Goal: Task Accomplishment & Management: Use online tool/utility

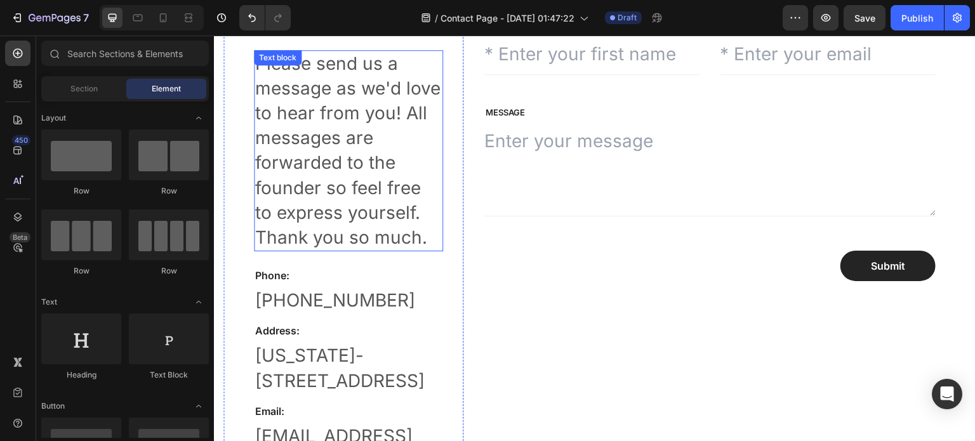
scroll to position [127, 0]
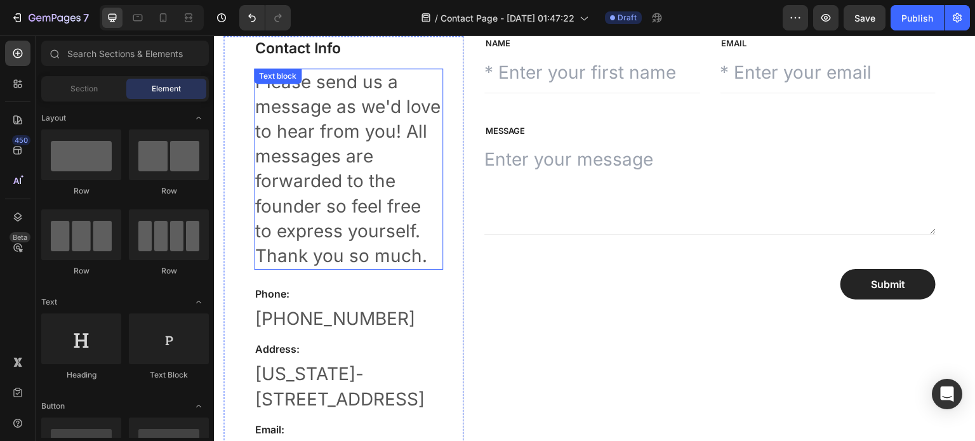
click at [385, 184] on p "Please send us a message as we'd love to hear from you! All messages are forwar…" at bounding box center [348, 169] width 187 height 199
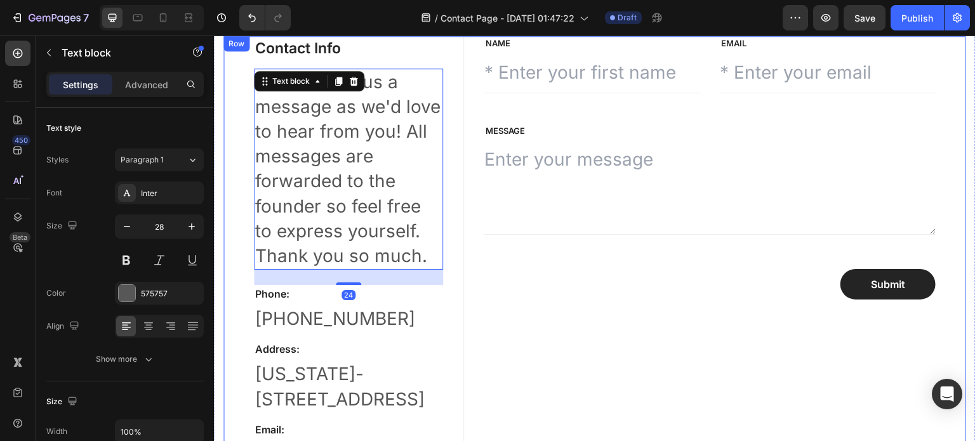
scroll to position [317, 0]
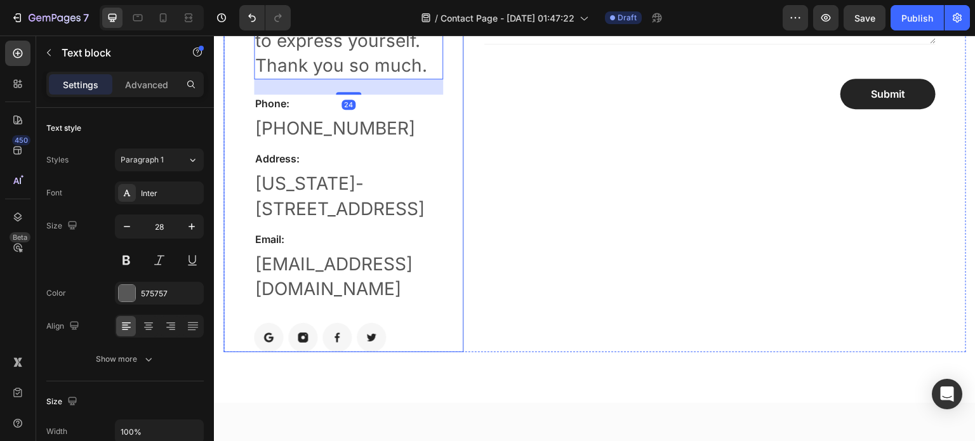
click at [369, 209] on p "[US_STATE]-[STREET_ADDRESS]" at bounding box center [348, 196] width 187 height 50
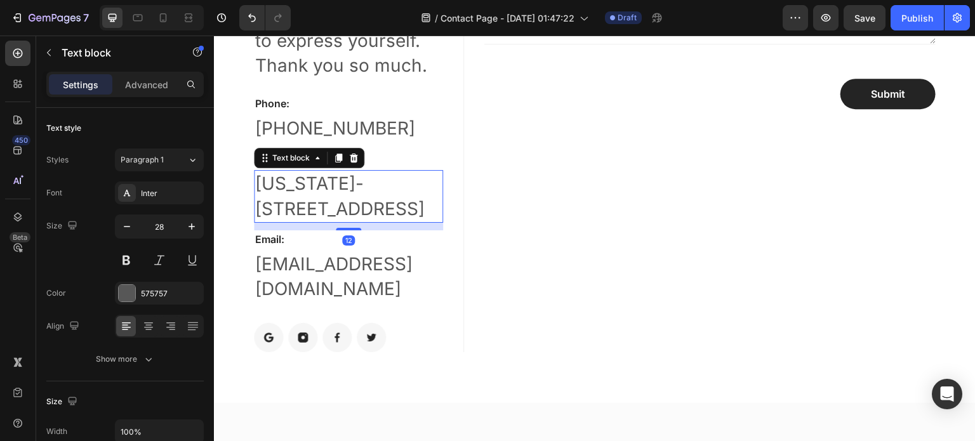
click at [282, 185] on p "[US_STATE]-[STREET_ADDRESS]" at bounding box center [348, 196] width 187 height 50
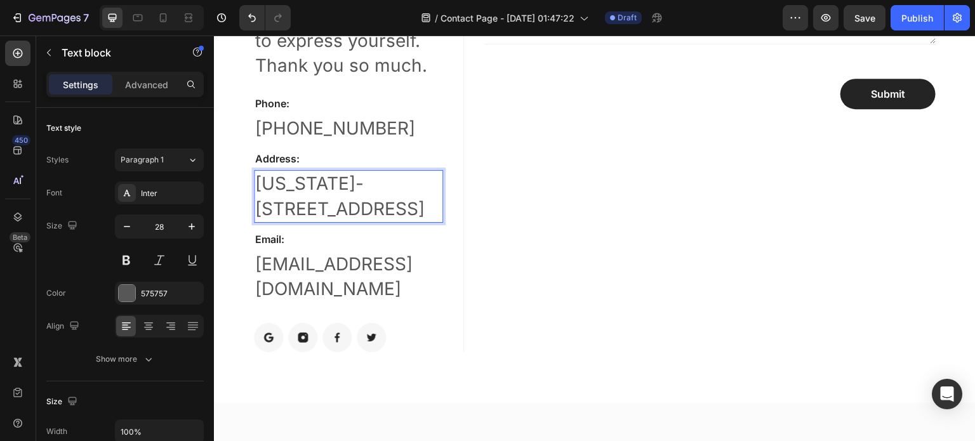
drag, startPoint x: 295, startPoint y: 185, endPoint x: 418, endPoint y: 210, distance: 126.2
click at [418, 210] on p "[US_STATE]-[STREET_ADDRESS]" at bounding box center [348, 196] width 187 height 50
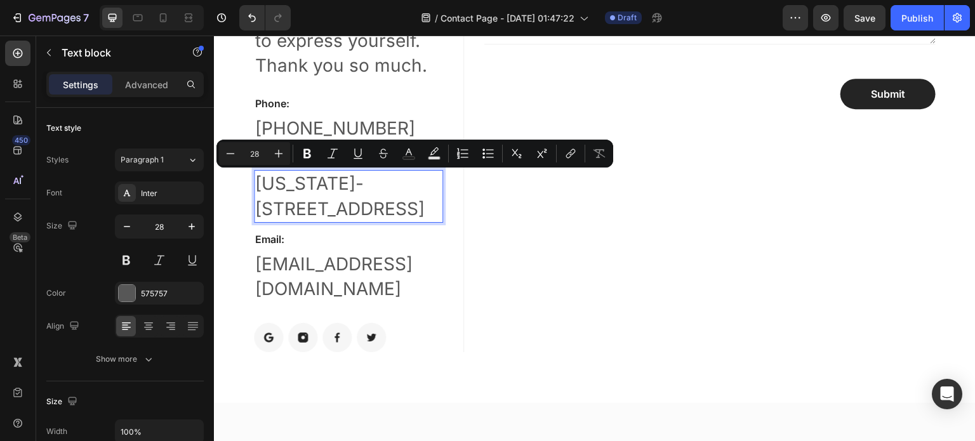
copy p "[US_STATE]-[STREET_ADDRESS]"
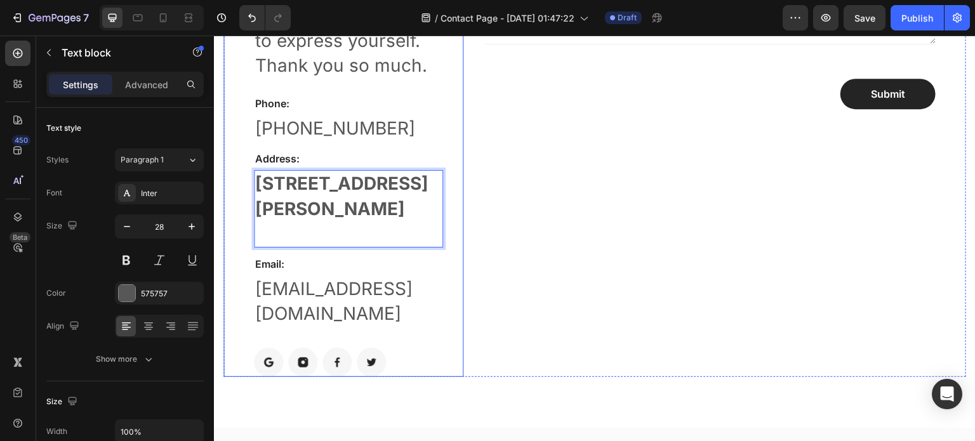
click at [366, 311] on p "[EMAIL_ADDRESS][DOMAIN_NAME]" at bounding box center [348, 302] width 187 height 50
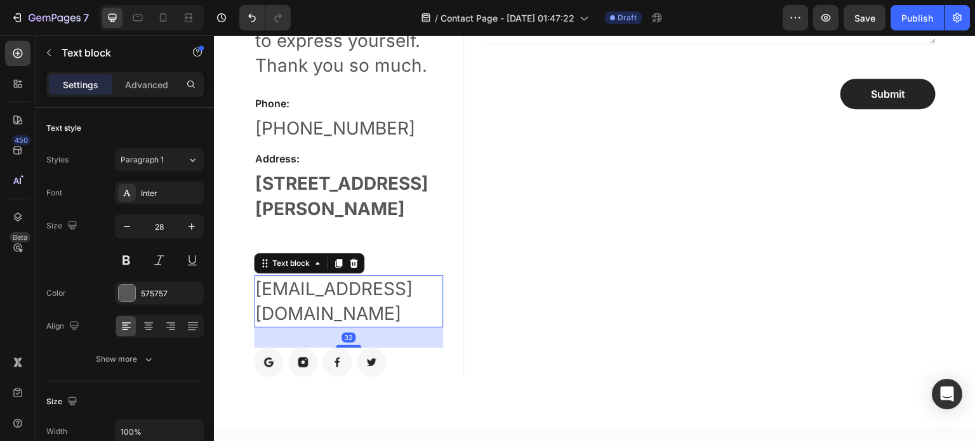
click at [312, 314] on p "[EMAIL_ADDRESS][DOMAIN_NAME]" at bounding box center [348, 302] width 187 height 50
click at [352, 319] on p "[EMAIL_ADDRESS][DOMAIN_NAME]" at bounding box center [348, 302] width 187 height 50
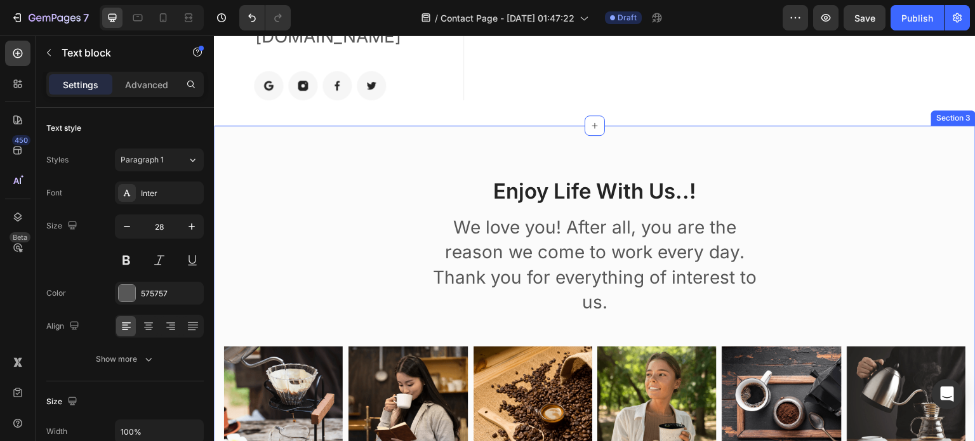
scroll to position [602, 0]
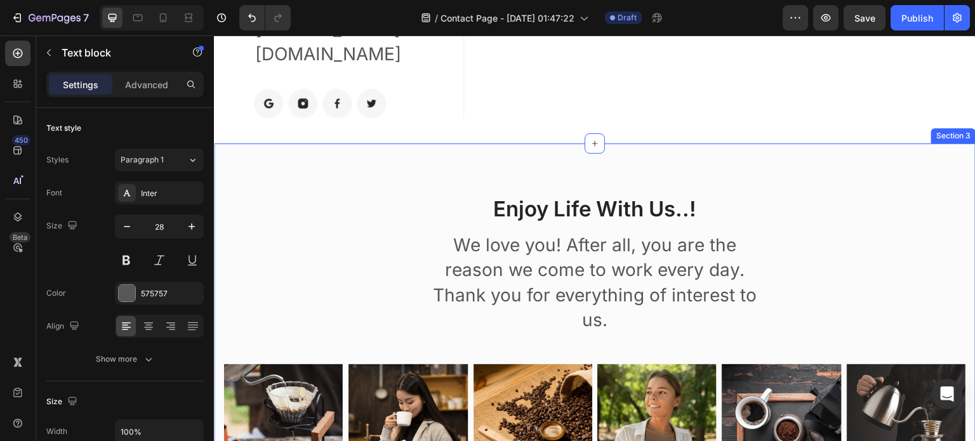
click at [363, 200] on div "Enjoy Life With Us..! Heading We love you! After all, you are the reason we com…" at bounding box center [594, 403] width 743 height 419
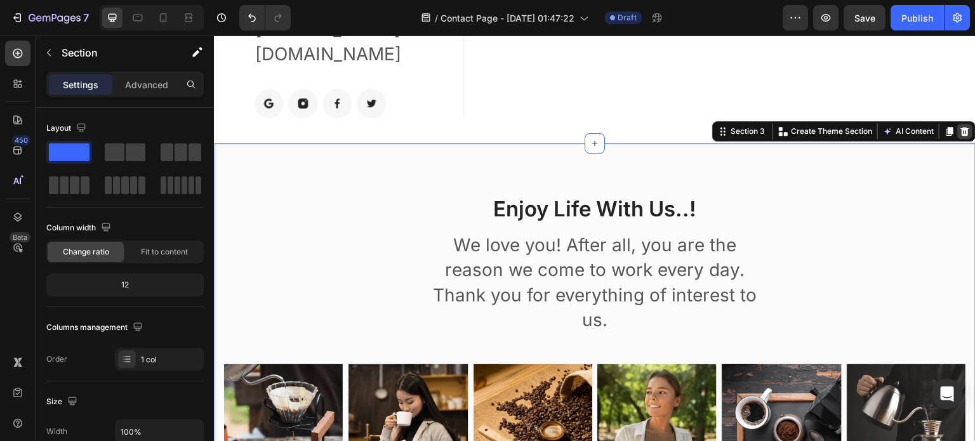
click at [960, 131] on icon at bounding box center [965, 131] width 10 height 10
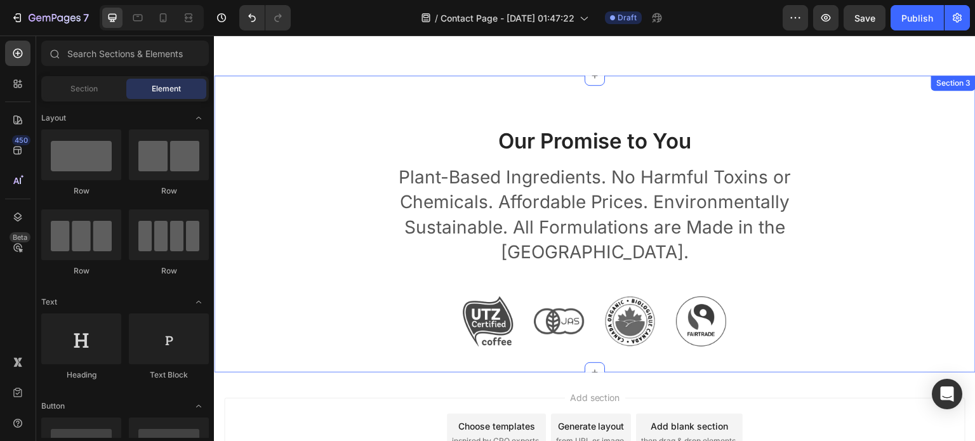
scroll to position [592, 0]
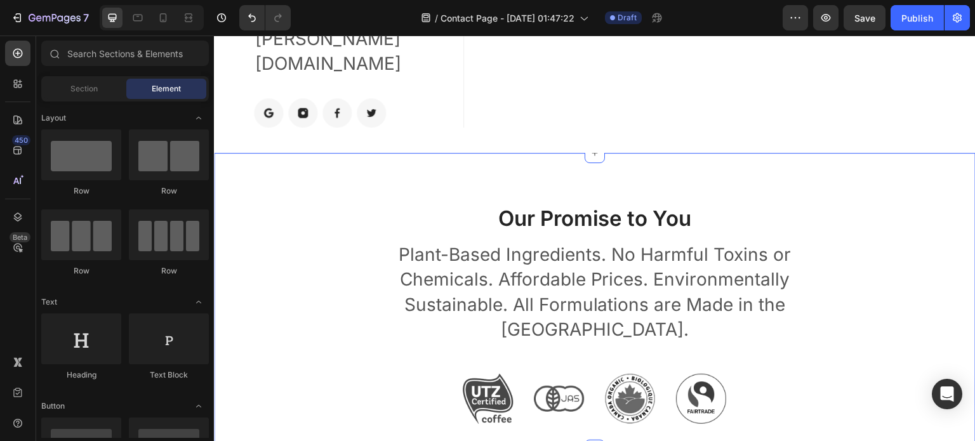
click at [334, 262] on div "Our Promise to You Heading Plant-Based Ingredients. No Harmful Toxins or Chemic…" at bounding box center [594, 314] width 743 height 220
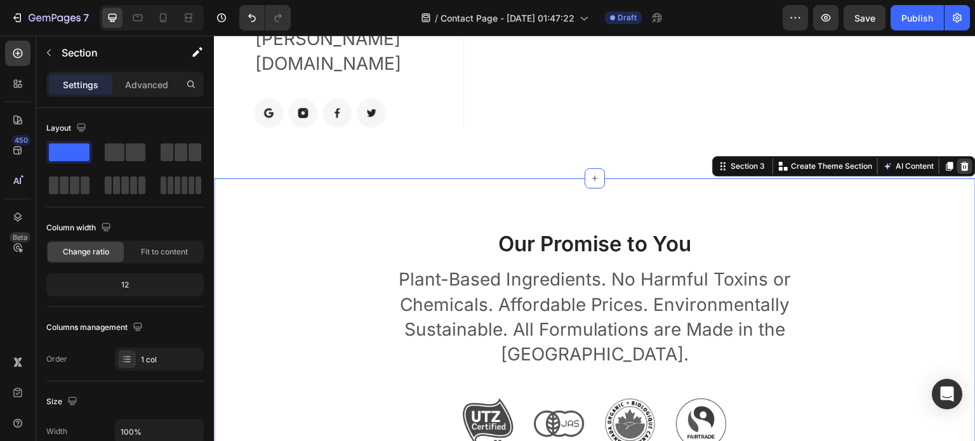
click at [960, 161] on icon at bounding box center [965, 166] width 10 height 10
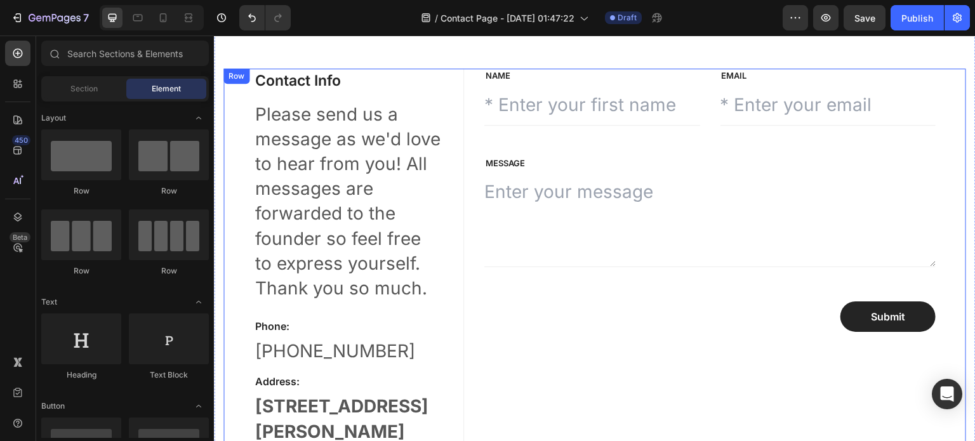
scroll to position [0, 0]
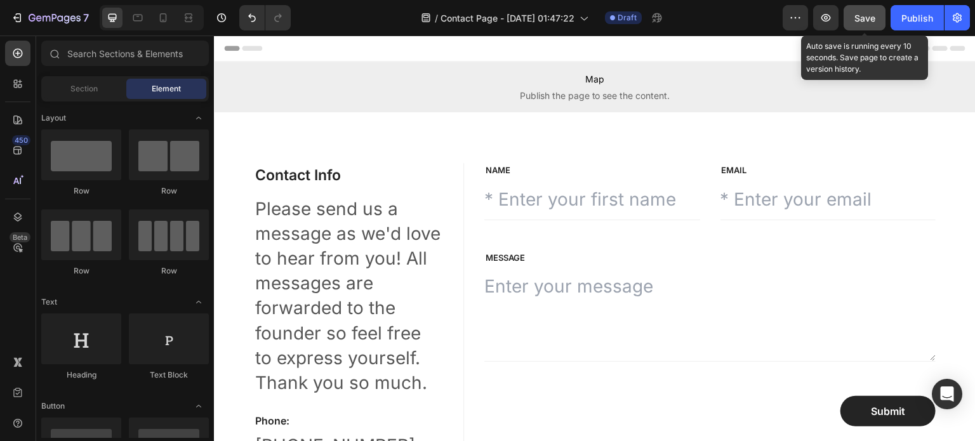
click at [876, 23] on button "Save" at bounding box center [865, 17] width 42 height 25
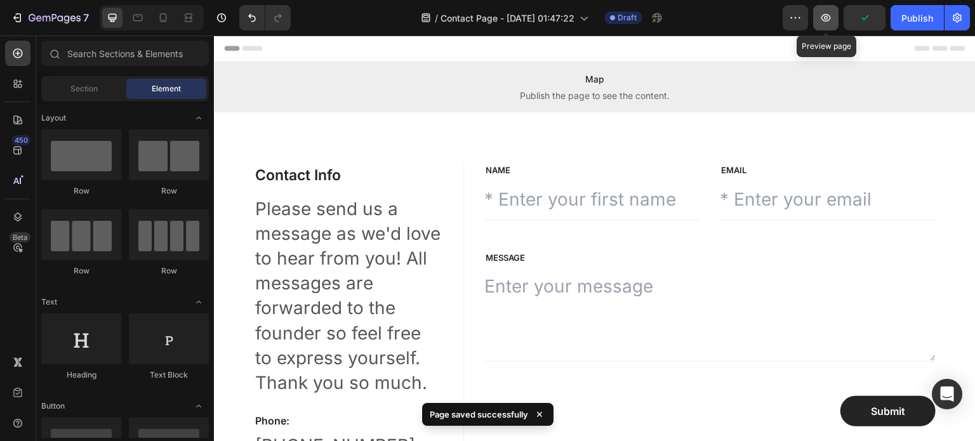
click at [830, 16] on icon "button" at bounding box center [826, 18] width 10 height 8
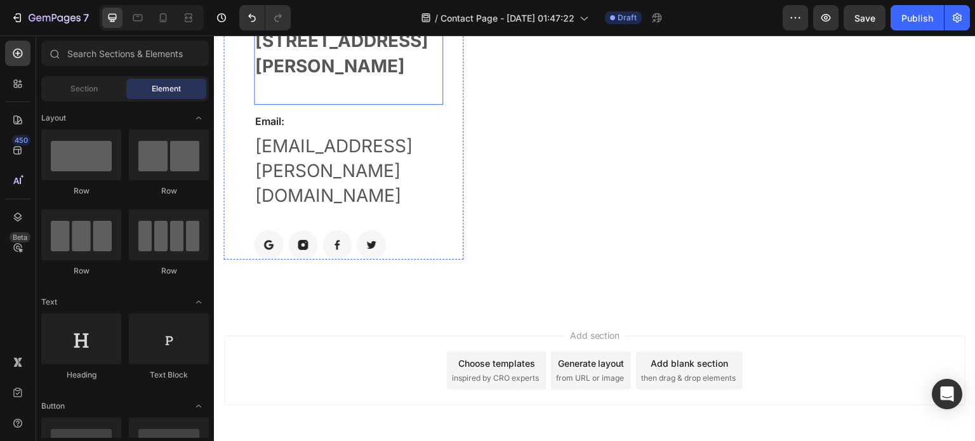
scroll to position [486, 0]
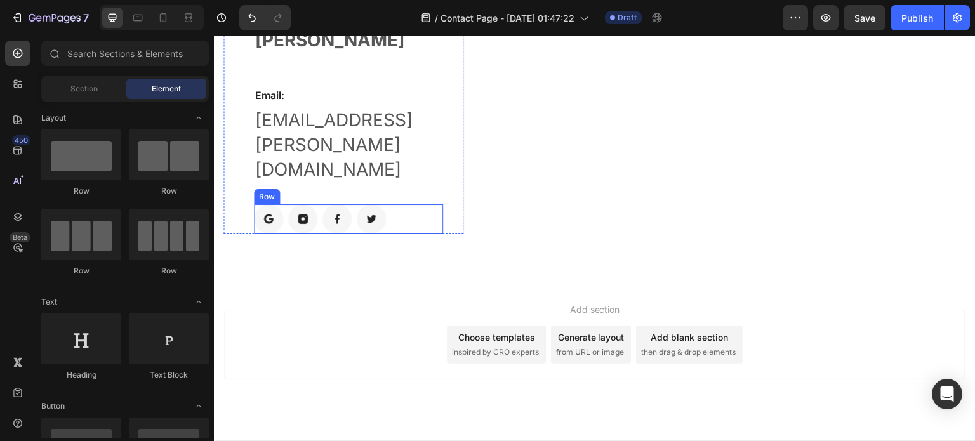
click at [398, 204] on div "Image Image Image Image Row" at bounding box center [348, 218] width 189 height 29
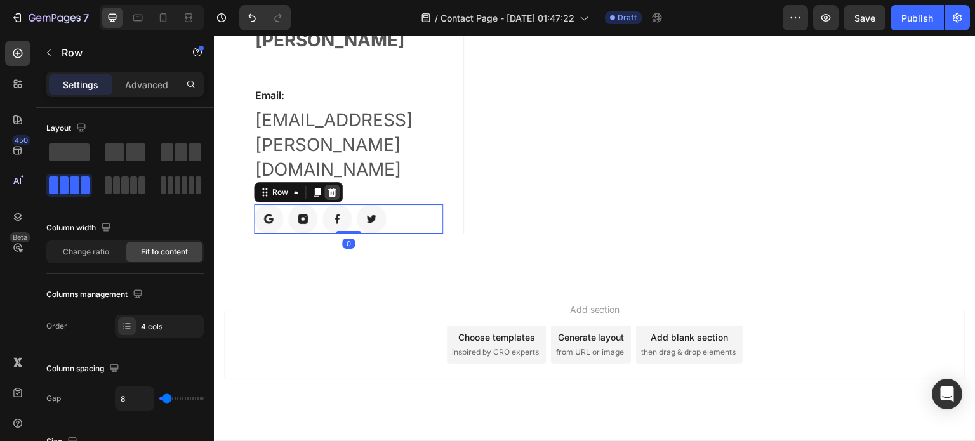
click at [327, 187] on icon at bounding box center [332, 192] width 10 height 10
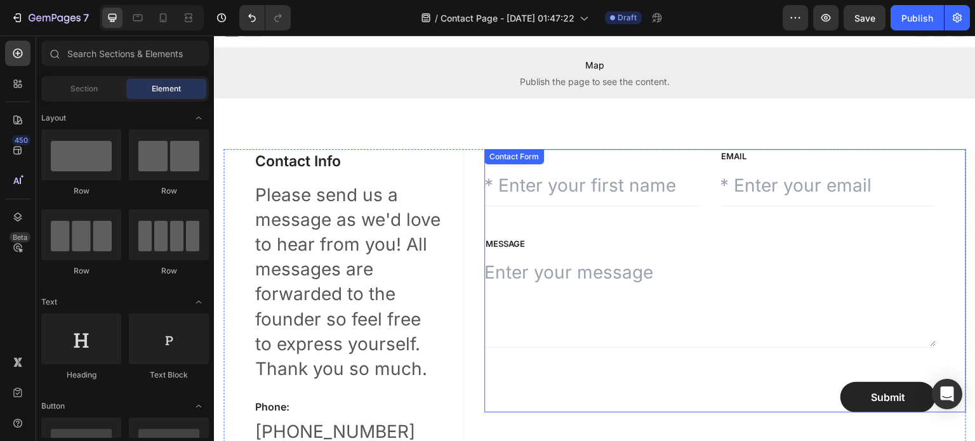
scroll to position [13, 0]
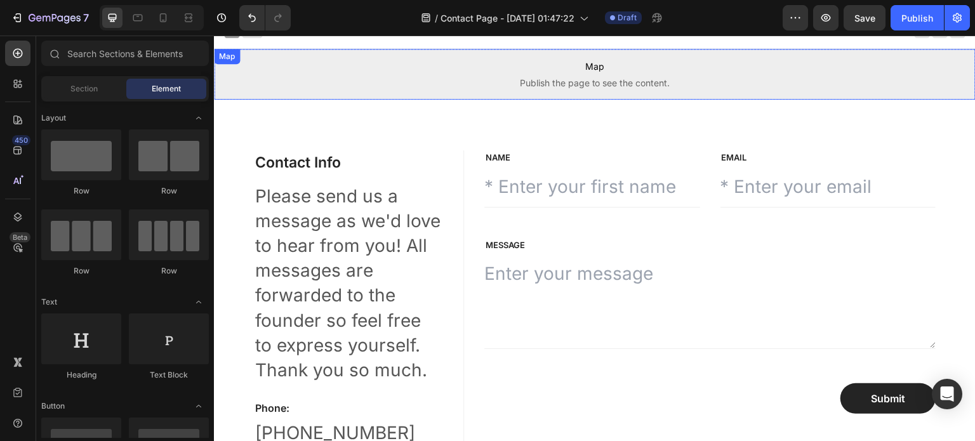
click at [570, 65] on span "Map" at bounding box center [595, 66] width 762 height 15
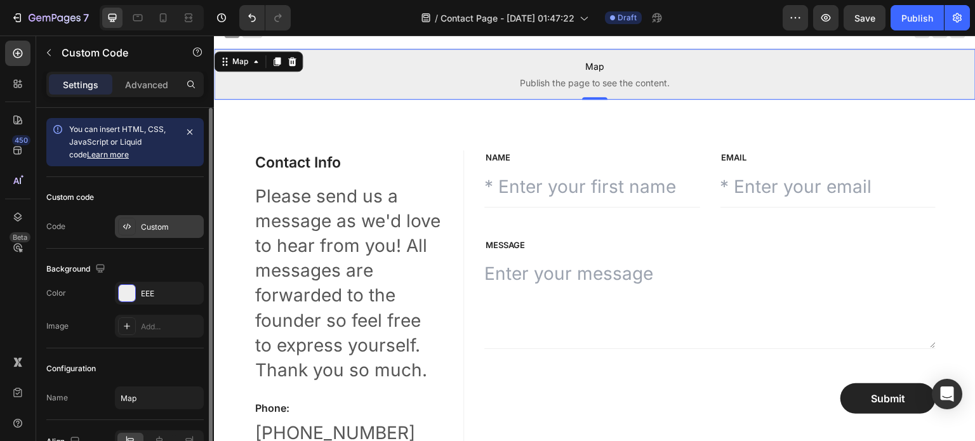
click at [151, 223] on div "Custom" at bounding box center [171, 227] width 60 height 11
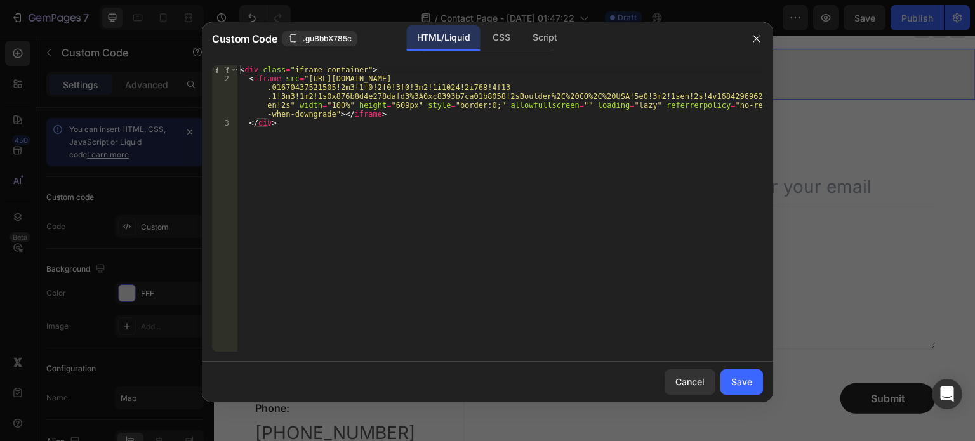
type textarea "</div>"
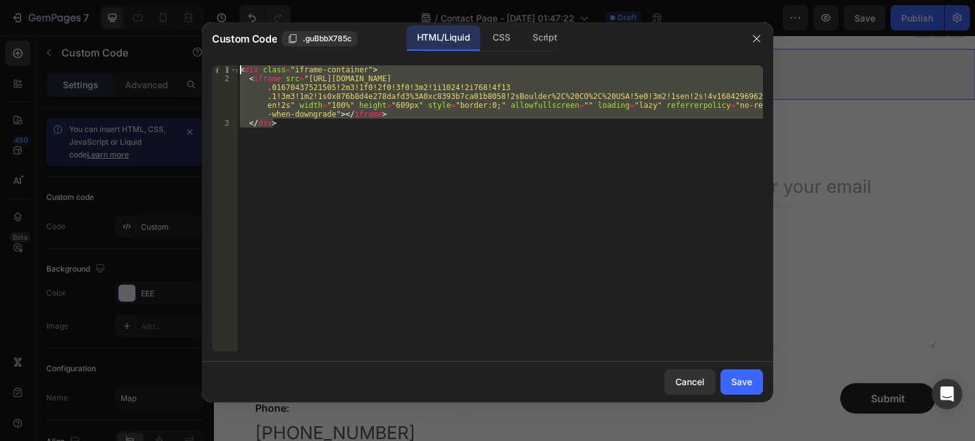
drag, startPoint x: 396, startPoint y: 132, endPoint x: 227, endPoint y: 50, distance: 188.5
click at [227, 50] on div "Custom Code .guBbbX785c HTML/Liquid CSS Script </div> 1 2 3 < div class = "ifra…" at bounding box center [487, 212] width 571 height 380
paste textarea "</div>"
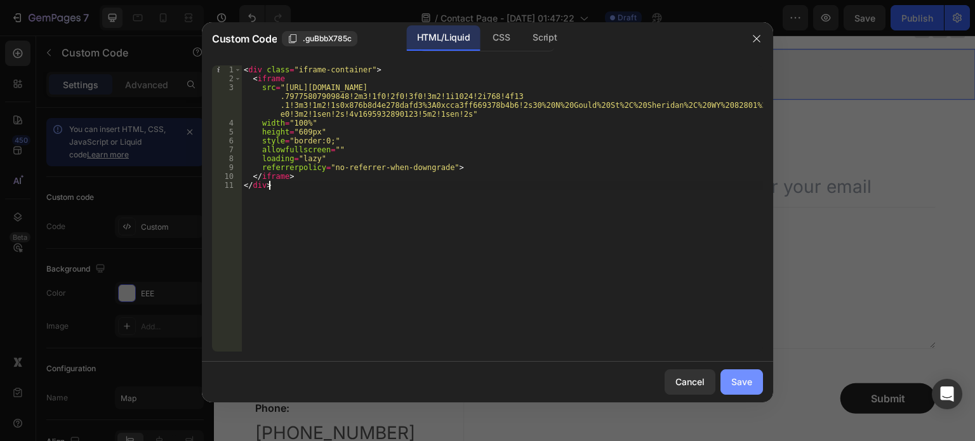
click at [733, 371] on button "Save" at bounding box center [742, 381] width 43 height 25
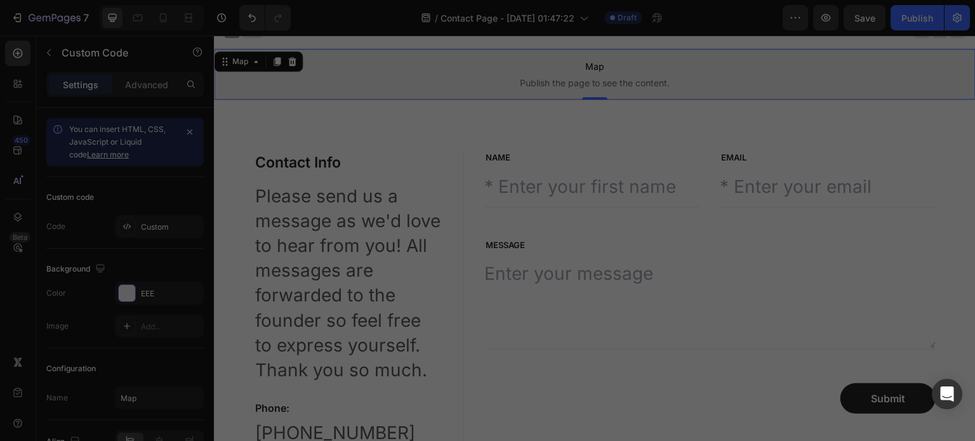
type textarea "</iframe> </div>"
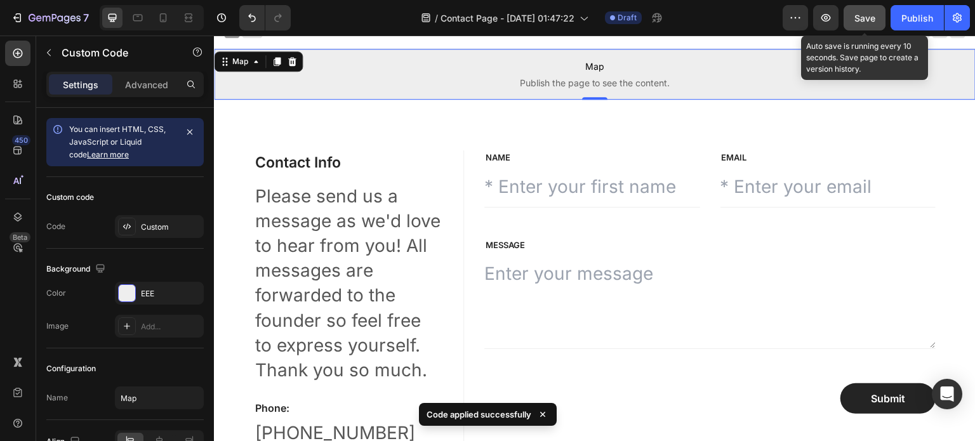
click at [863, 17] on span "Save" at bounding box center [864, 18] width 21 height 11
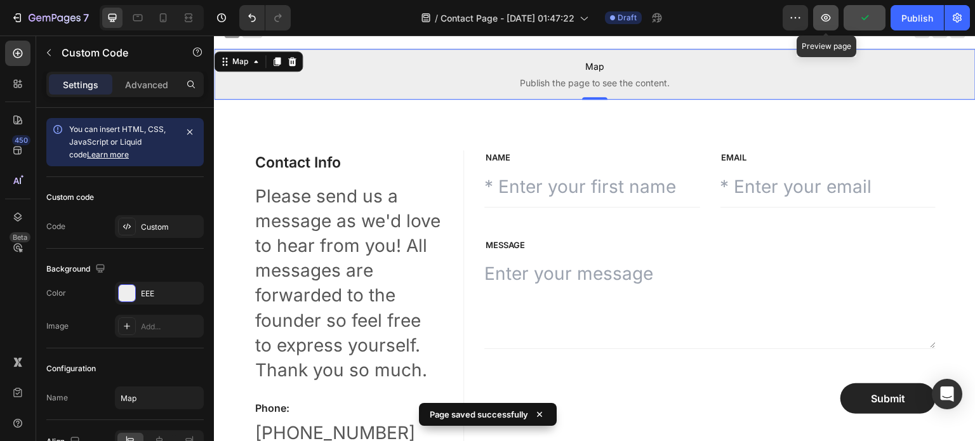
click at [830, 22] on icon "button" at bounding box center [826, 17] width 13 height 13
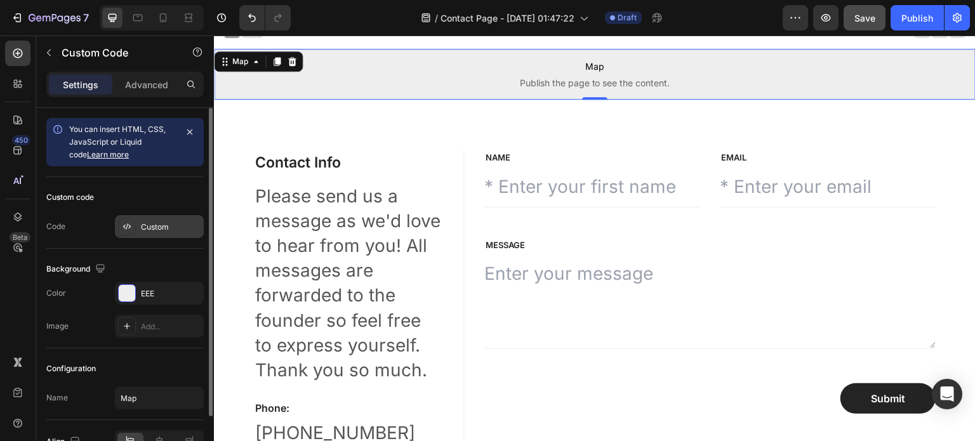
click at [175, 219] on div "Custom" at bounding box center [159, 226] width 89 height 23
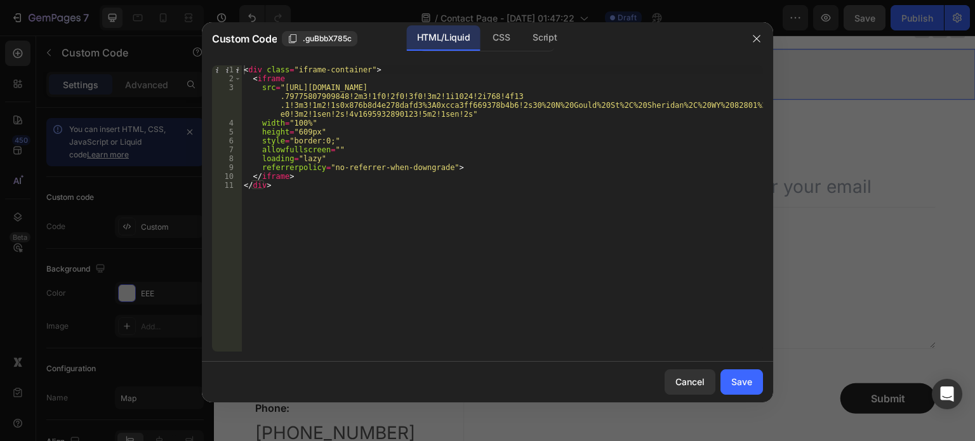
click at [317, 190] on div "< div class = "iframe-container" > < iframe src = "[URL][DOMAIN_NAME] .79775807…" at bounding box center [502, 217] width 522 height 304
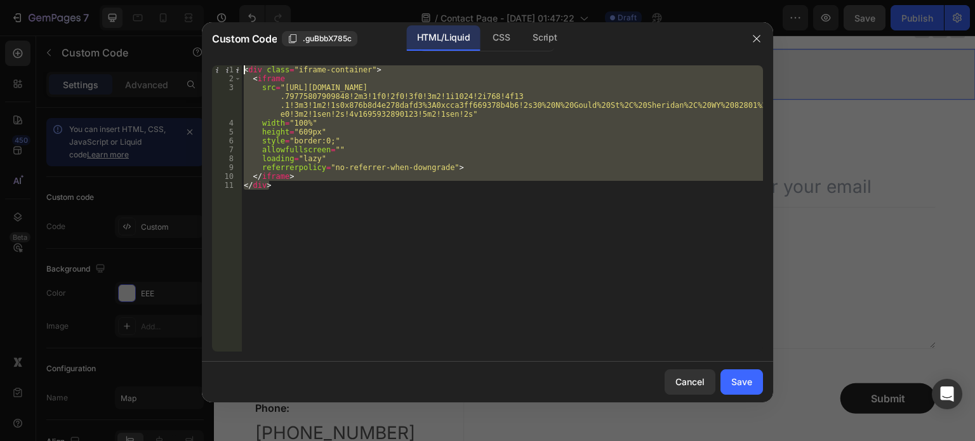
drag, startPoint x: 317, startPoint y: 190, endPoint x: 263, endPoint y: 35, distance: 164.8
click at [263, 35] on div "Custom Code .guBbbX785c HTML/Liquid CSS Script </div> 1 2 3 4 5 6 7 8 9 10 11 <…" at bounding box center [487, 212] width 571 height 380
paste textarea "/div>"
type textarea "</div>"
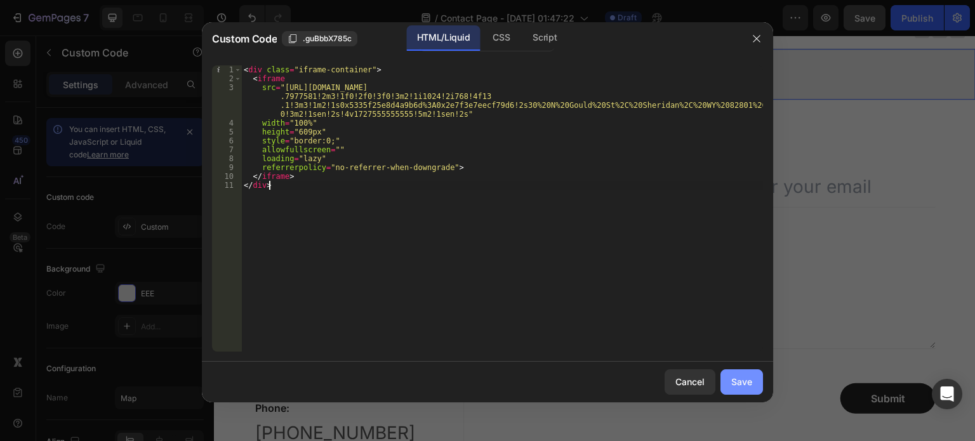
click at [734, 378] on div "Save" at bounding box center [741, 381] width 21 height 13
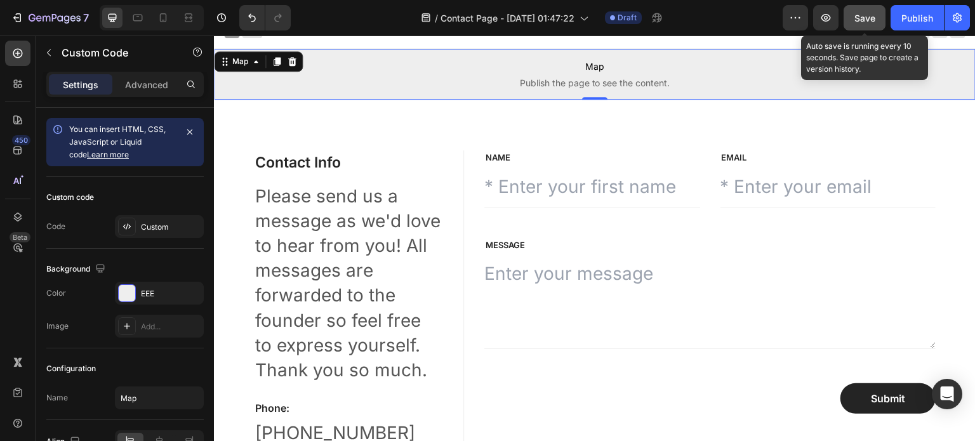
click at [858, 15] on span "Save" at bounding box center [864, 18] width 21 height 11
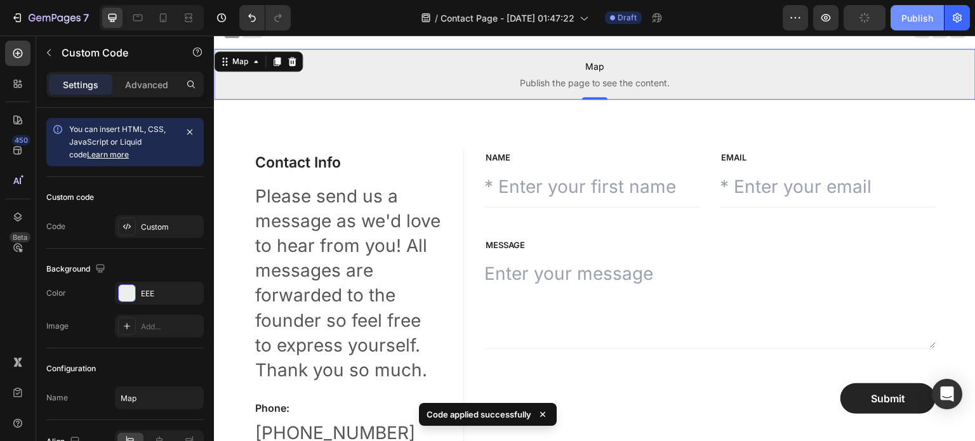
click at [907, 17] on div "Publish" at bounding box center [917, 17] width 32 height 13
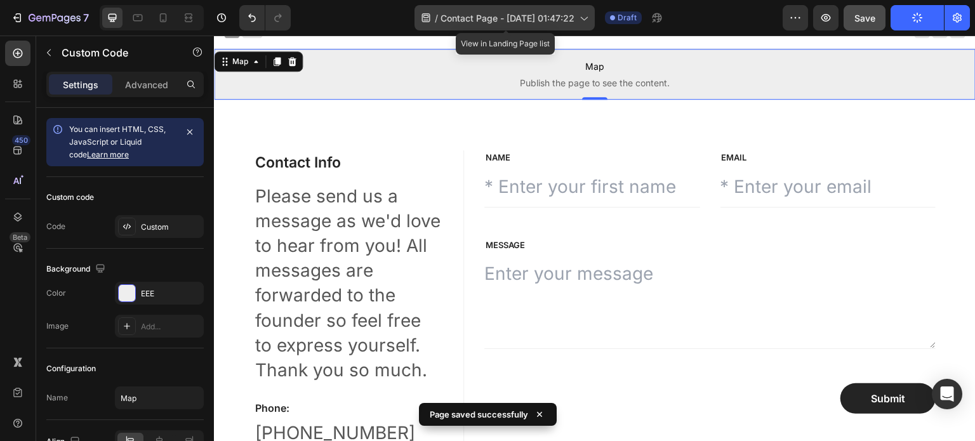
click at [539, 15] on span "Contact Page - [DATE] 01:47:22" at bounding box center [508, 17] width 134 height 13
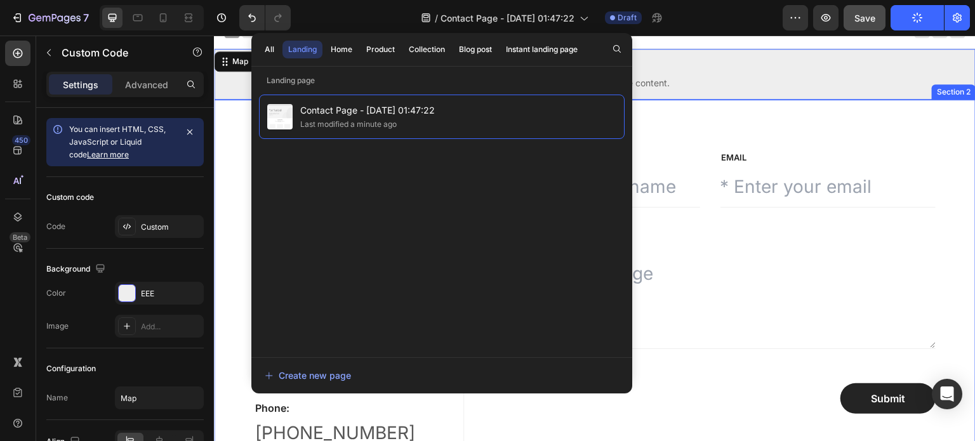
click at [674, 127] on div "Contact Info Heading Please send us a message as we'd love to hear from you! Al…" at bounding box center [595, 414] width 762 height 629
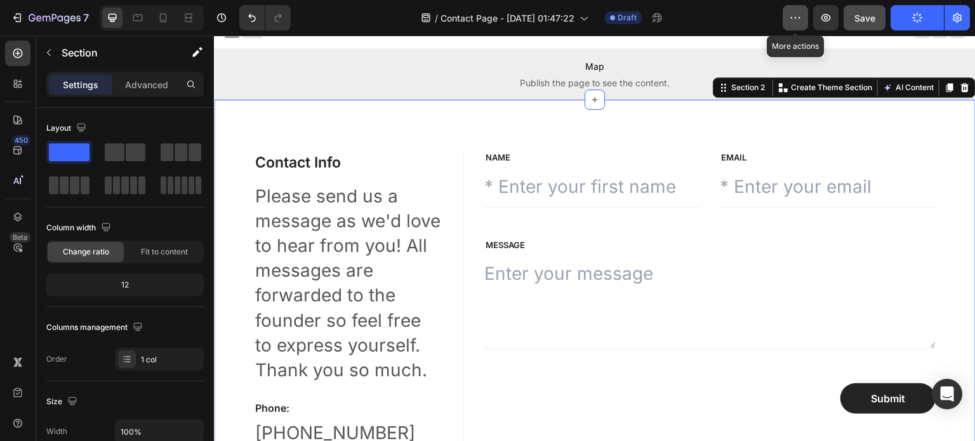
click at [797, 20] on icon "button" at bounding box center [795, 17] width 13 height 13
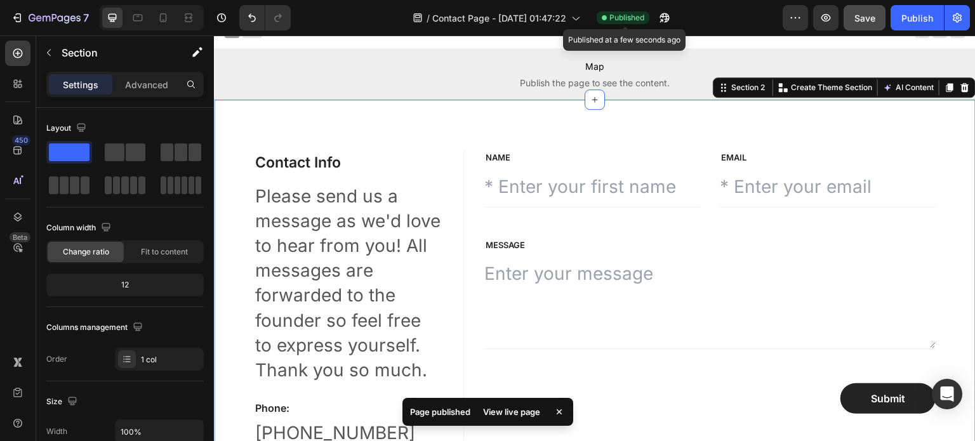
click at [631, 21] on span "Published" at bounding box center [626, 17] width 35 height 11
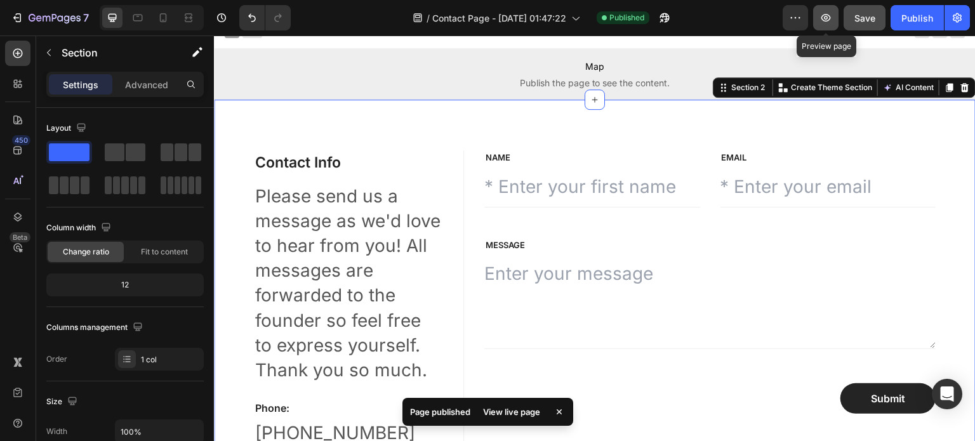
click at [823, 29] on button "button" at bounding box center [825, 17] width 25 height 25
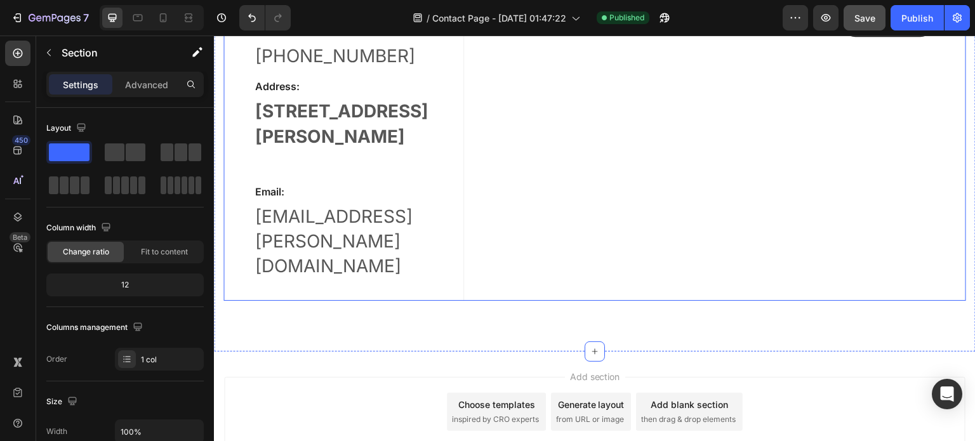
scroll to position [317, 0]
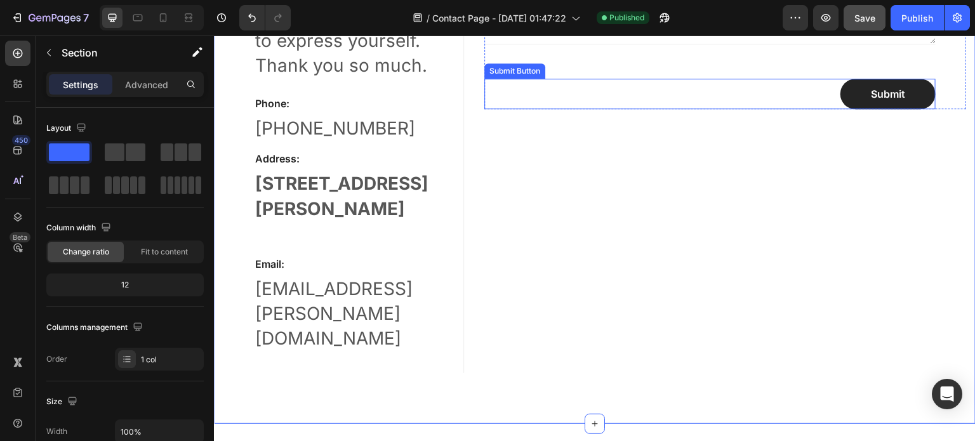
click at [771, 90] on div "Submit Submit Button" at bounding box center [709, 94] width 451 height 30
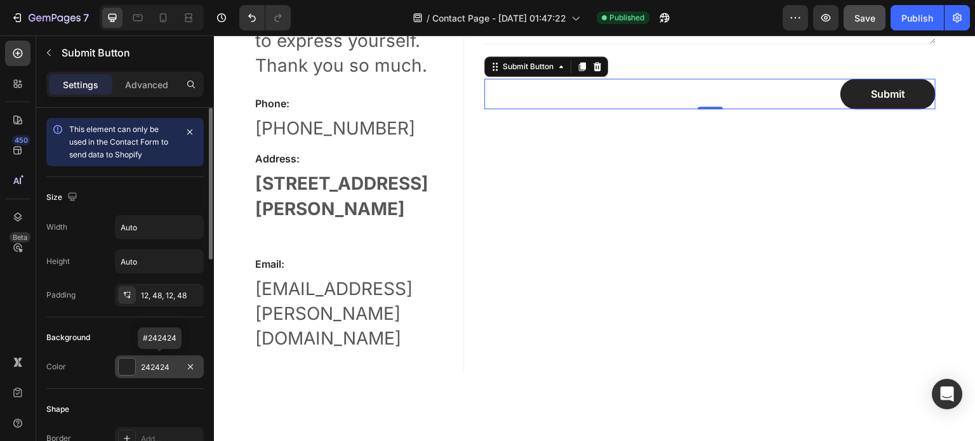
click at [151, 363] on div "242424" at bounding box center [159, 367] width 37 height 11
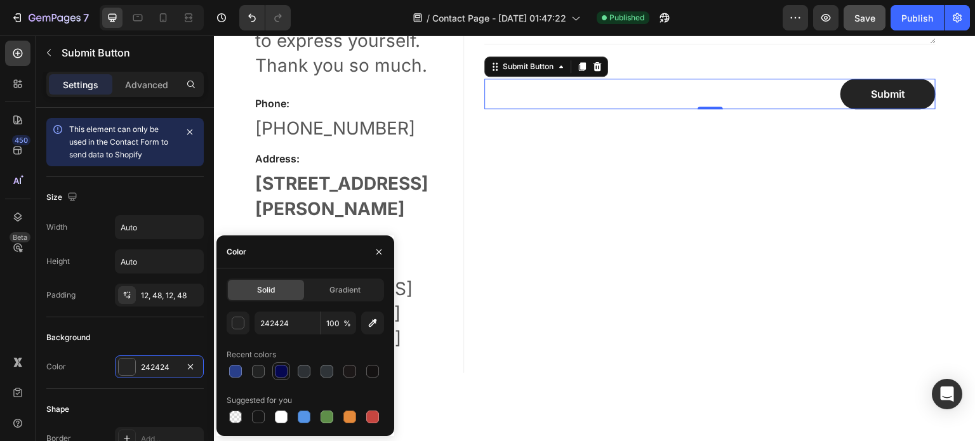
click at [279, 369] on div at bounding box center [281, 371] width 13 height 13
type input "050751"
click at [868, 28] on button "Save" at bounding box center [865, 17] width 42 height 25
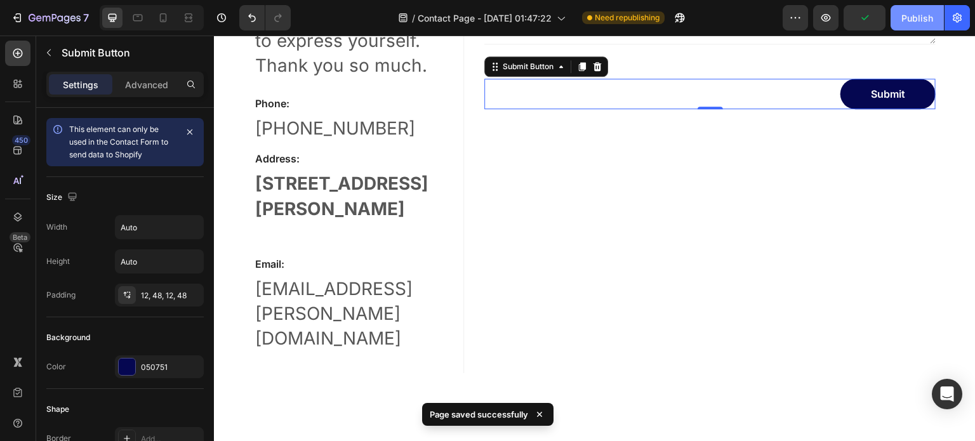
click at [923, 17] on div "Publish" at bounding box center [917, 17] width 32 height 13
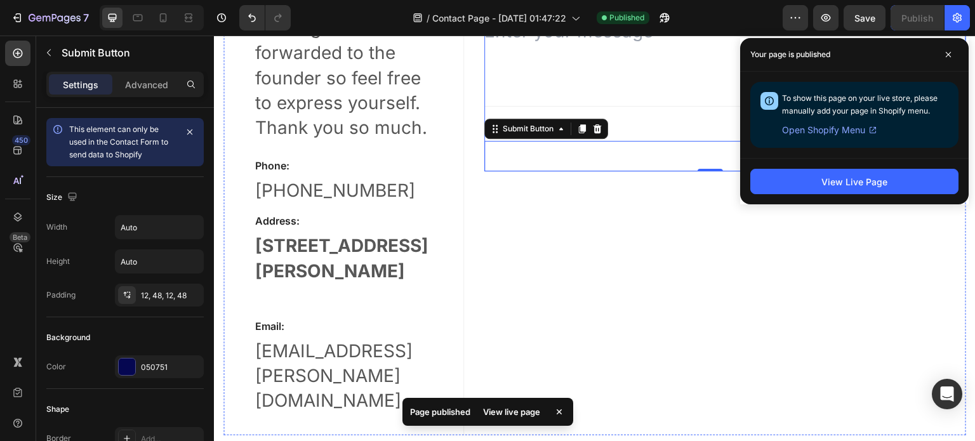
scroll to position [254, 0]
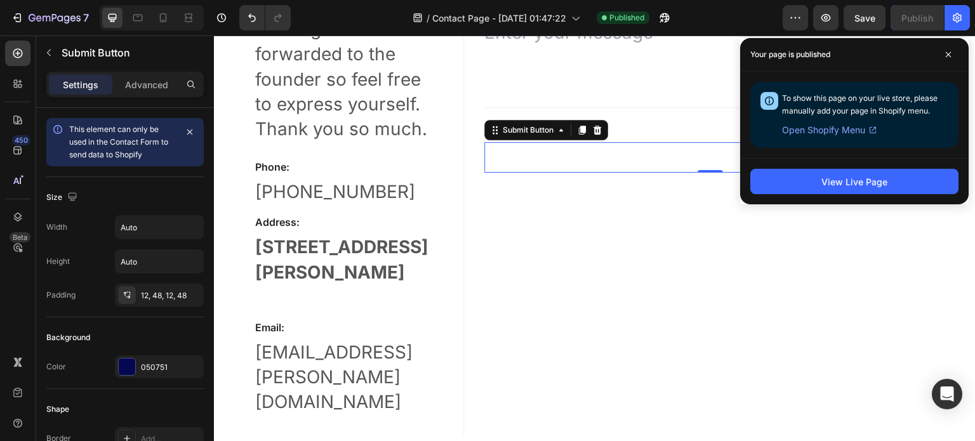
click at [858, 131] on span "Open Shopify Menu" at bounding box center [823, 130] width 83 height 15
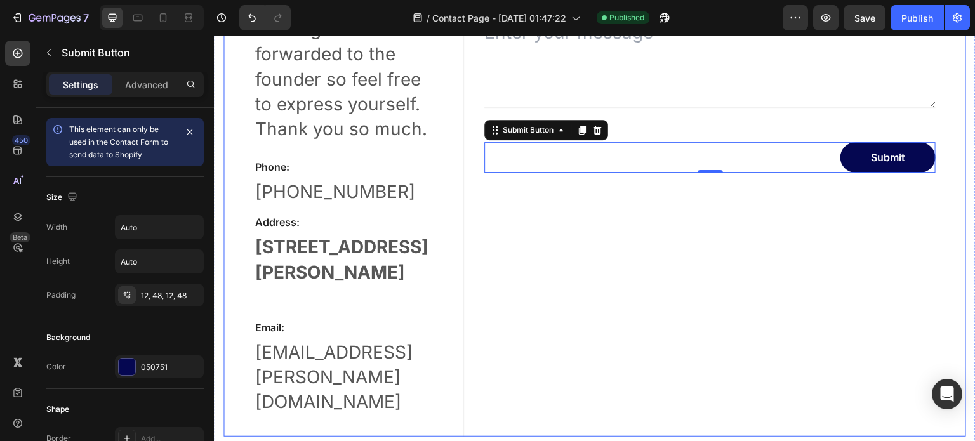
click at [576, 226] on div "NAME Text block Text Field EMAIL Text block Email Field Row MESSAGE Text block …" at bounding box center [725, 173] width 482 height 528
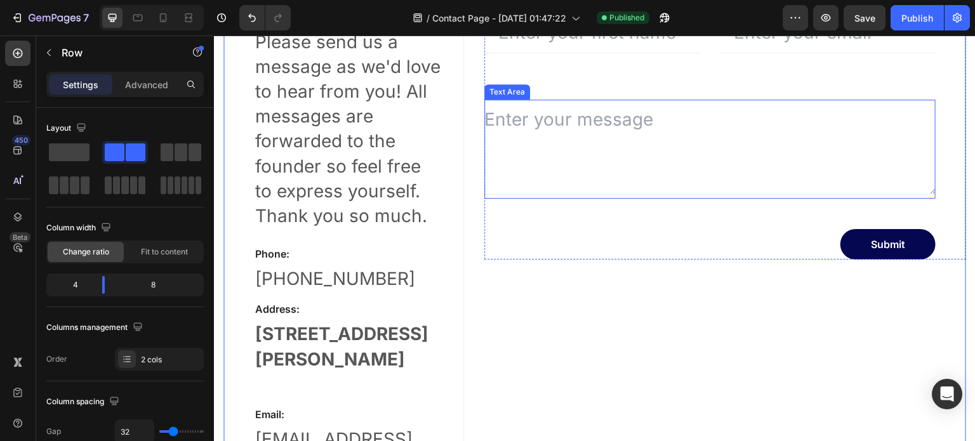
scroll to position [127, 0]
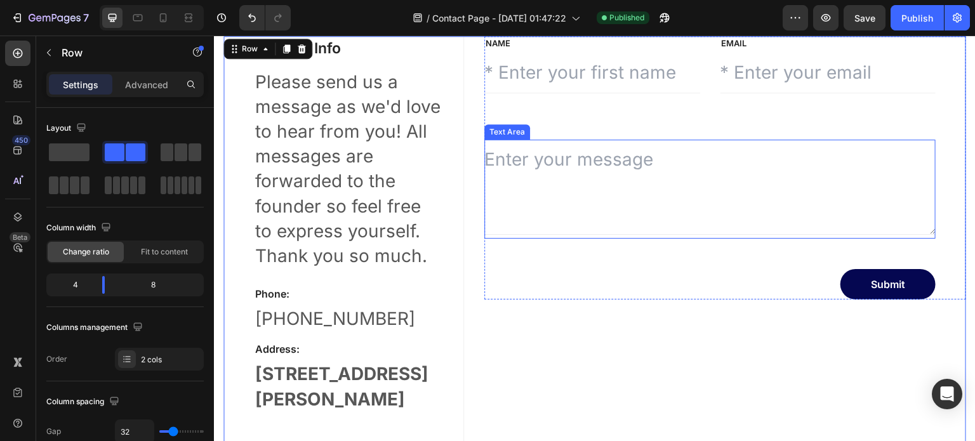
click at [608, 159] on textarea at bounding box center [709, 187] width 451 height 95
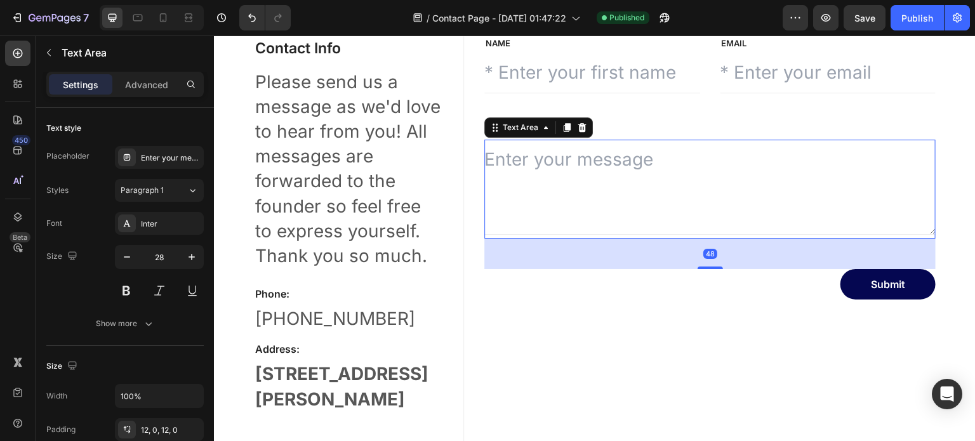
drag, startPoint x: 601, startPoint y: 165, endPoint x: 601, endPoint y: 175, distance: 10.2
click at [601, 166] on textarea at bounding box center [709, 187] width 451 height 95
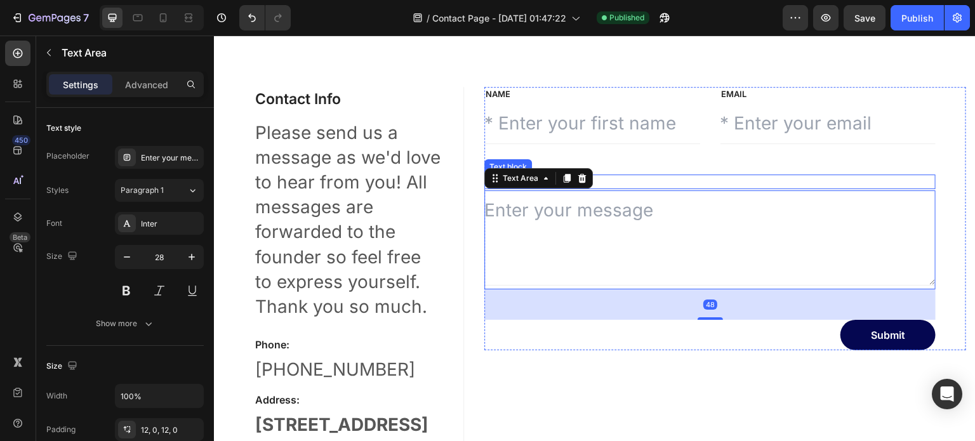
scroll to position [0, 0]
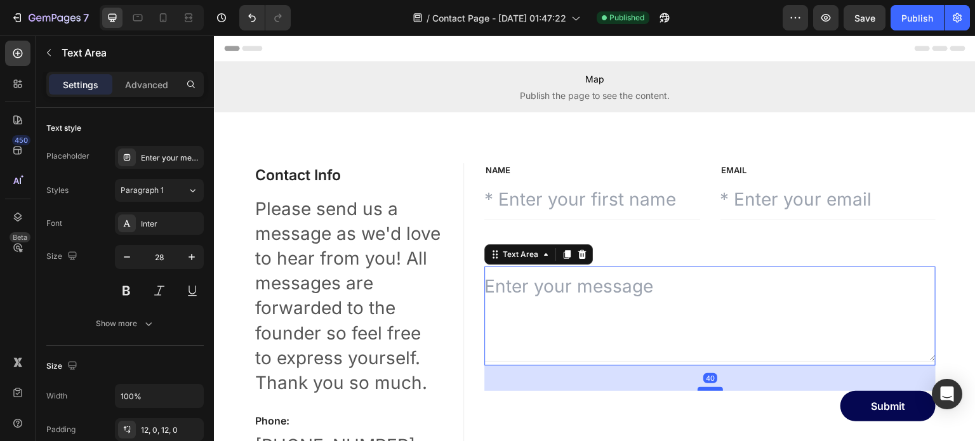
click at [711, 389] on div at bounding box center [710, 389] width 25 height 4
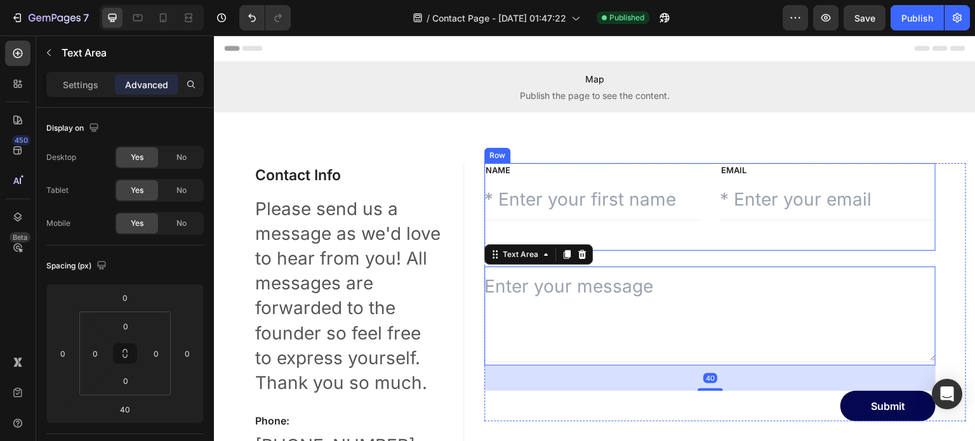
click at [643, 225] on div "NAME Text block Text Field" at bounding box center [591, 207] width 215 height 88
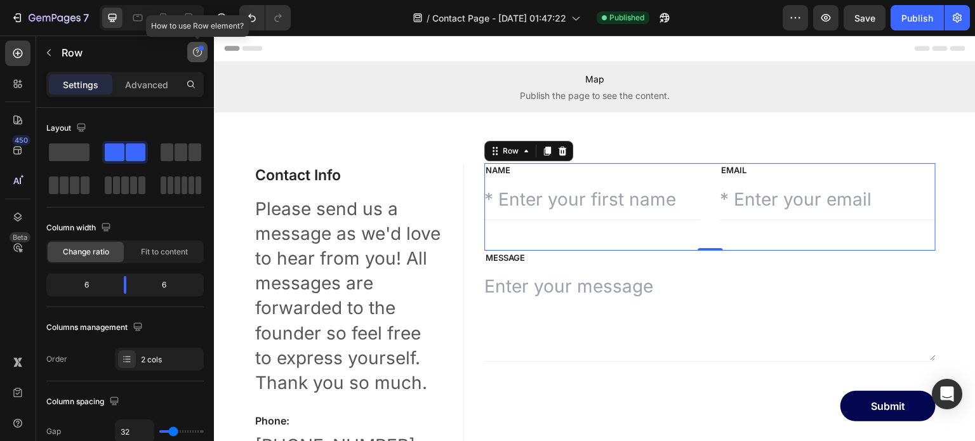
click at [203, 55] on button "button" at bounding box center [197, 52] width 20 height 20
click at [192, 55] on icon "button" at bounding box center [197, 52] width 10 height 10
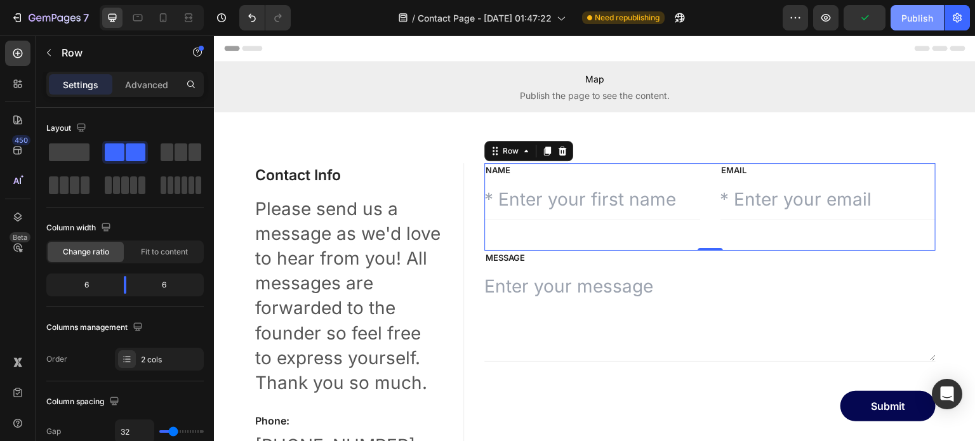
click at [902, 17] on div "Publish" at bounding box center [917, 17] width 32 height 13
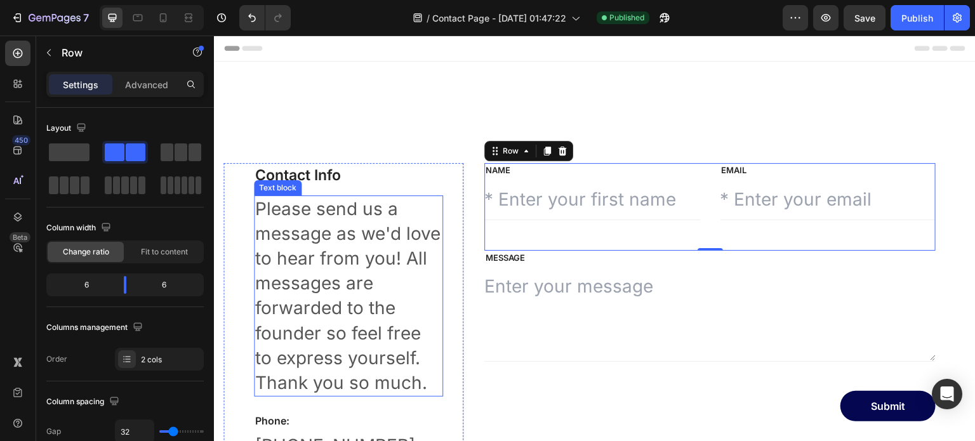
scroll to position [317, 0]
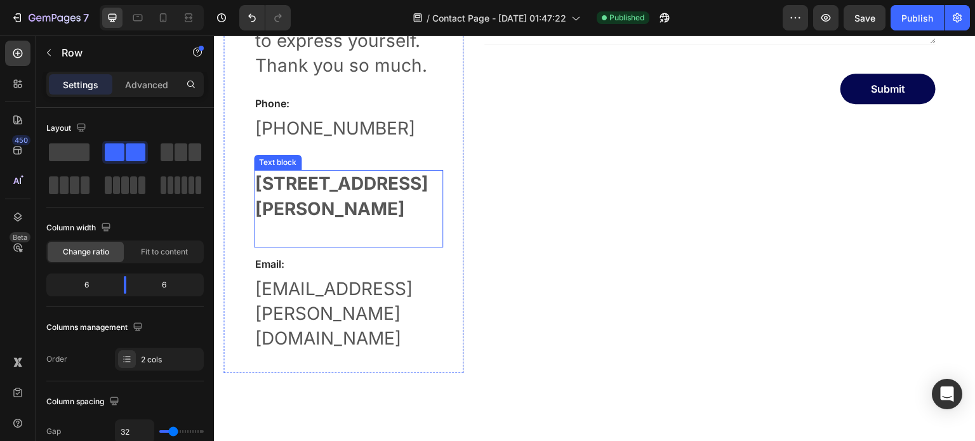
click at [265, 189] on strong "[STREET_ADDRESS][PERSON_NAME]" at bounding box center [341, 196] width 173 height 46
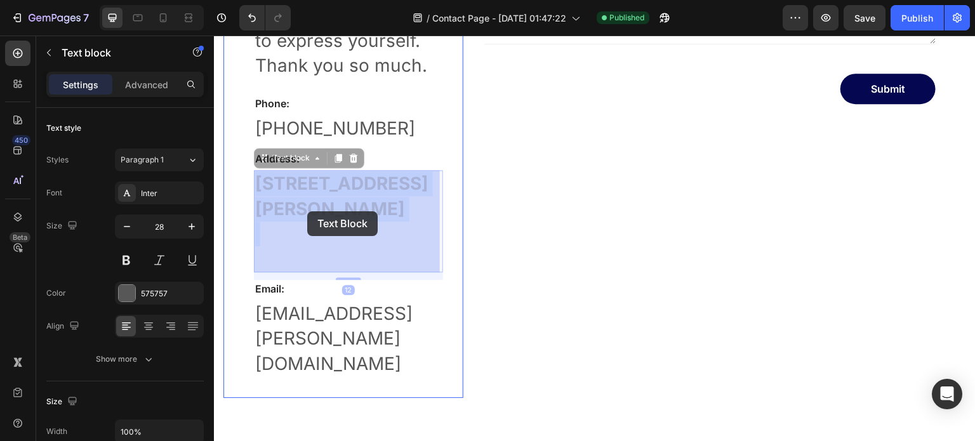
drag, startPoint x: 265, startPoint y: 189, endPoint x: 305, endPoint y: 209, distance: 44.3
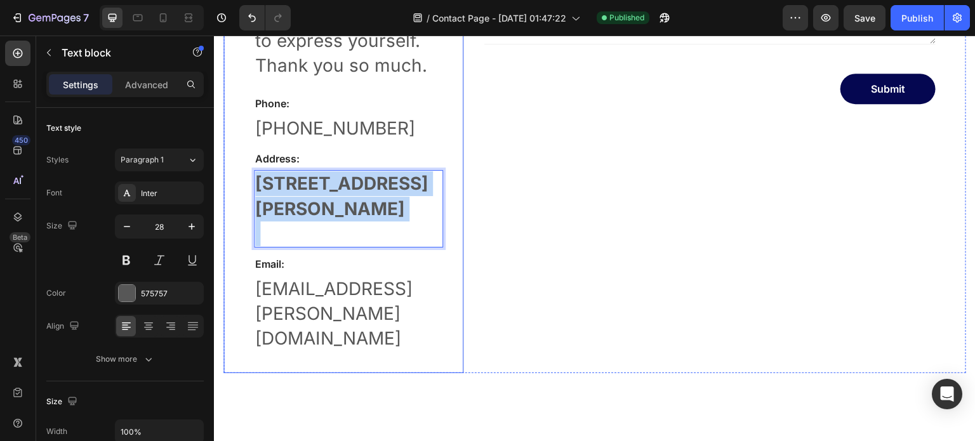
drag, startPoint x: 362, startPoint y: 236, endPoint x: 251, endPoint y: 187, distance: 121.1
click at [251, 187] on div "Contact Info Heading Please send us a message as we'd love to hear from you! Al…" at bounding box center [343, 110] width 241 height 528
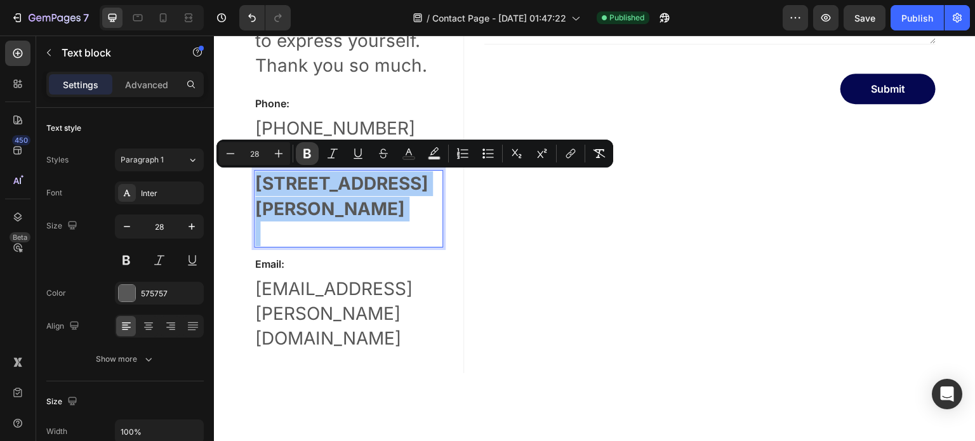
click at [303, 158] on icon "Editor contextual toolbar" at bounding box center [307, 153] width 13 height 13
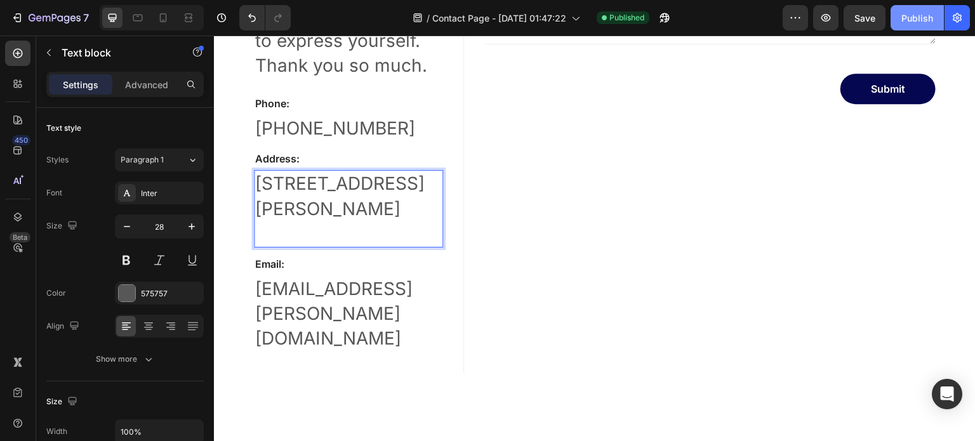
click at [917, 12] on div "Publish" at bounding box center [917, 17] width 32 height 13
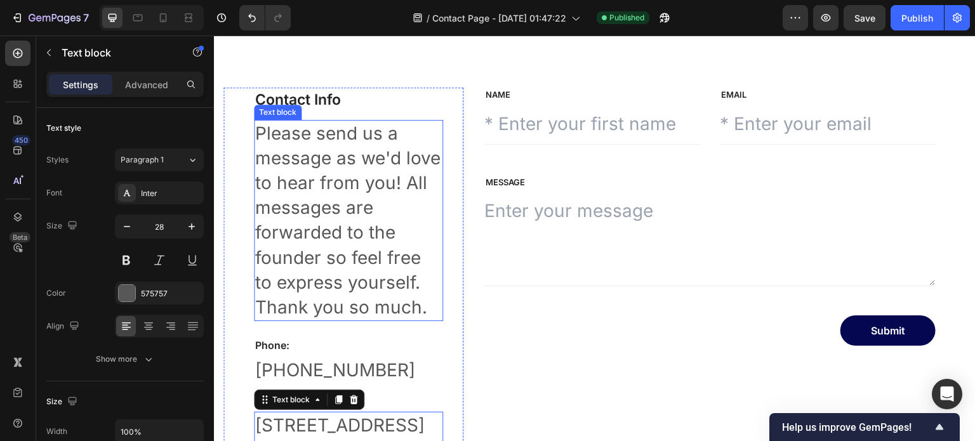
scroll to position [0, 0]
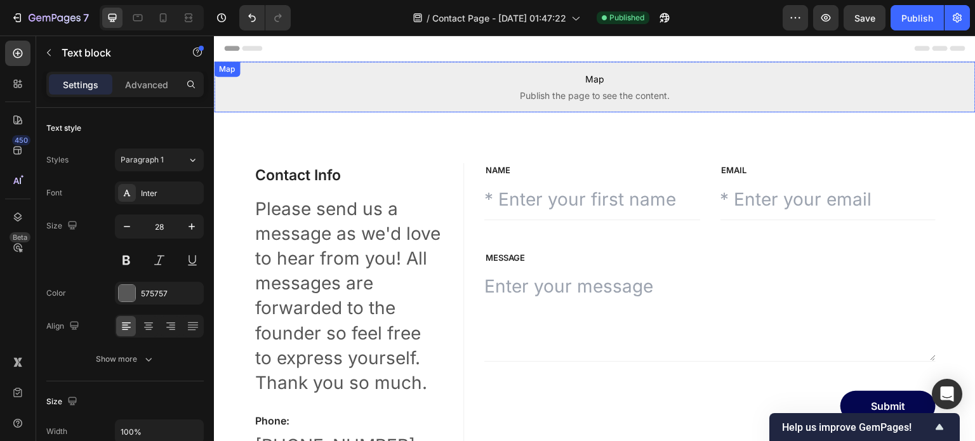
click at [458, 84] on span "Map" at bounding box center [595, 79] width 762 height 15
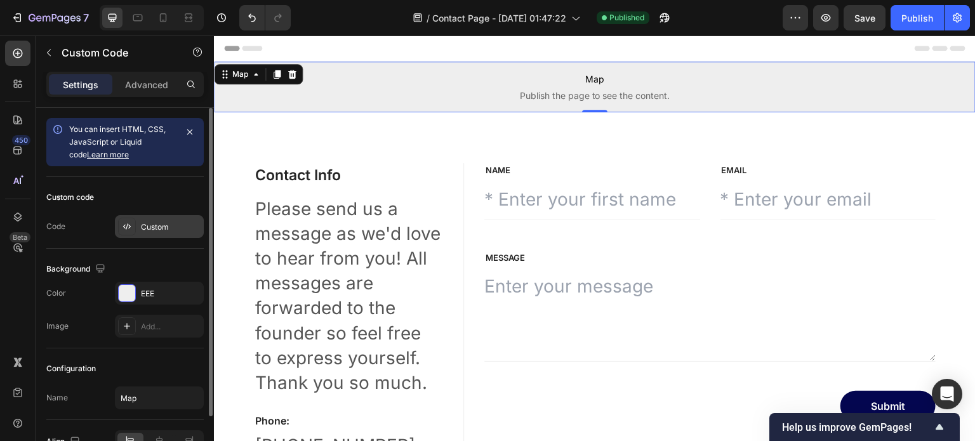
click at [156, 225] on div "Custom" at bounding box center [171, 227] width 60 height 11
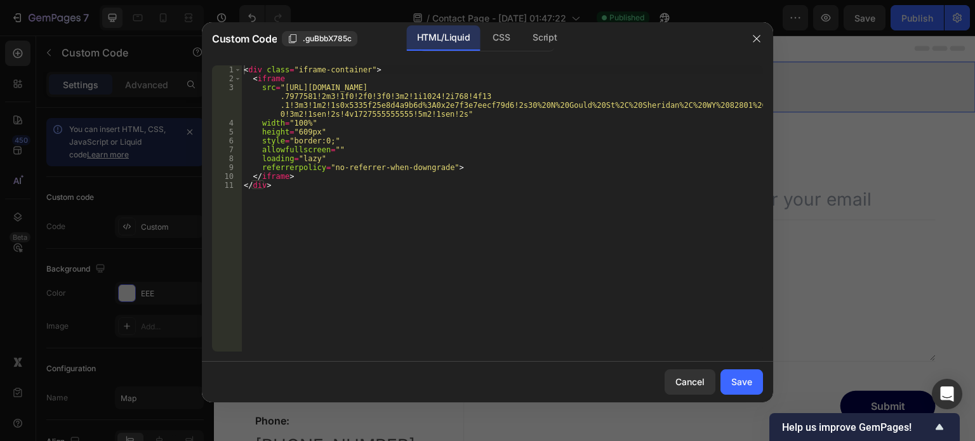
click at [343, 157] on div "< div class = "iframe-container" > < iframe src = "[URL][DOMAIN_NAME] .7977581!…" at bounding box center [502, 217] width 522 height 304
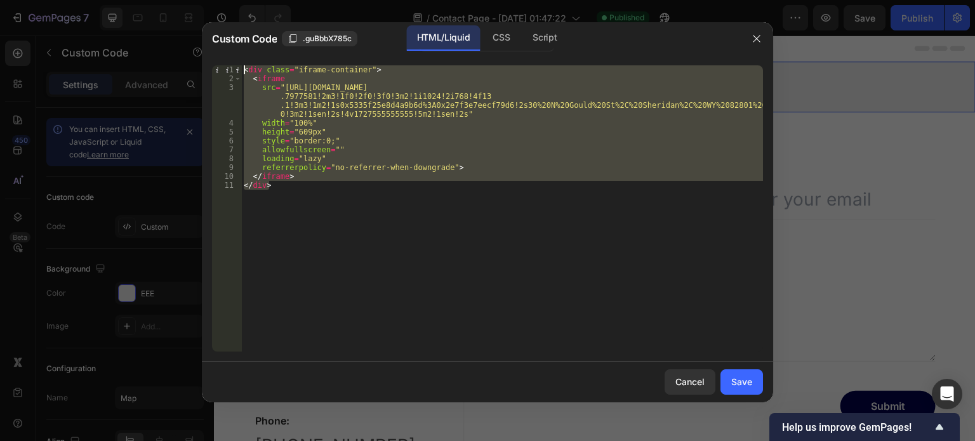
drag, startPoint x: 325, startPoint y: 192, endPoint x: 237, endPoint y: 50, distance: 167.4
click at [237, 50] on div "Custom Code .guBbbX785c HTML/Liquid CSS Script loading="lazy" 1 2 3 4 5 6 7 8 9…" at bounding box center [487, 212] width 571 height 380
paste textarea "/div>"
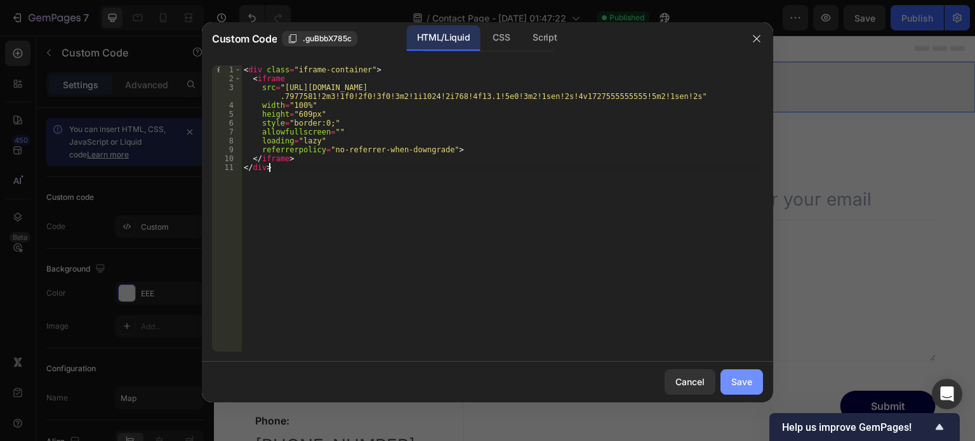
click at [750, 390] on button "Save" at bounding box center [742, 381] width 43 height 25
type textarea "</iframe> </div>"
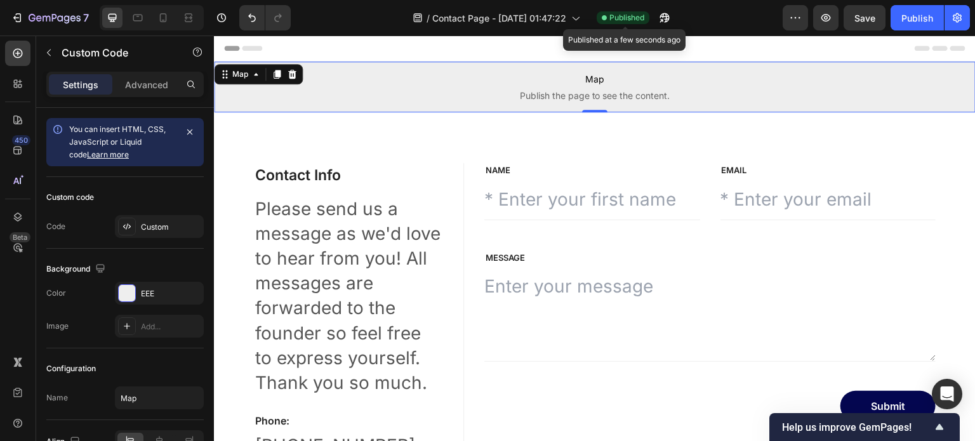
click at [627, 17] on span "Published" at bounding box center [626, 17] width 35 height 11
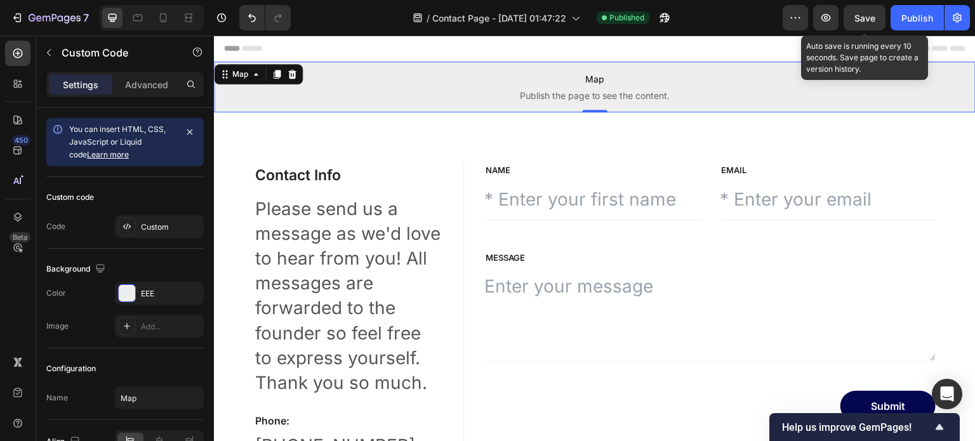
click at [861, 14] on span "Save" at bounding box center [864, 18] width 21 height 11
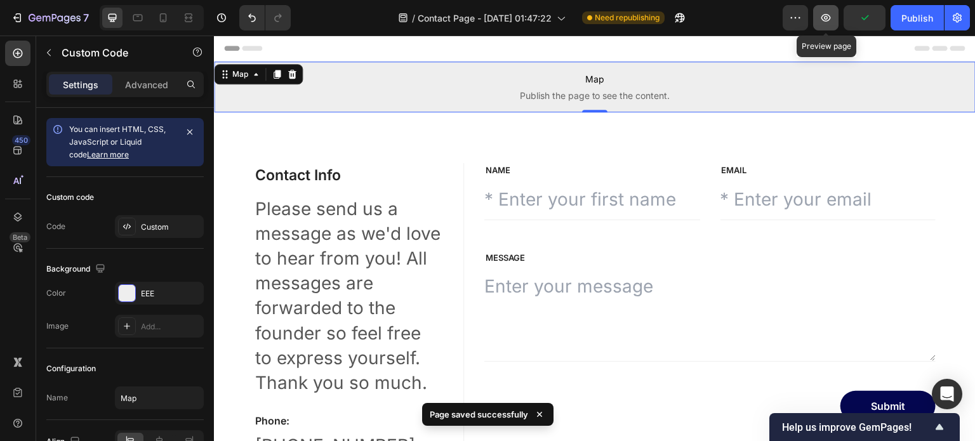
click at [834, 22] on button "button" at bounding box center [825, 17] width 25 height 25
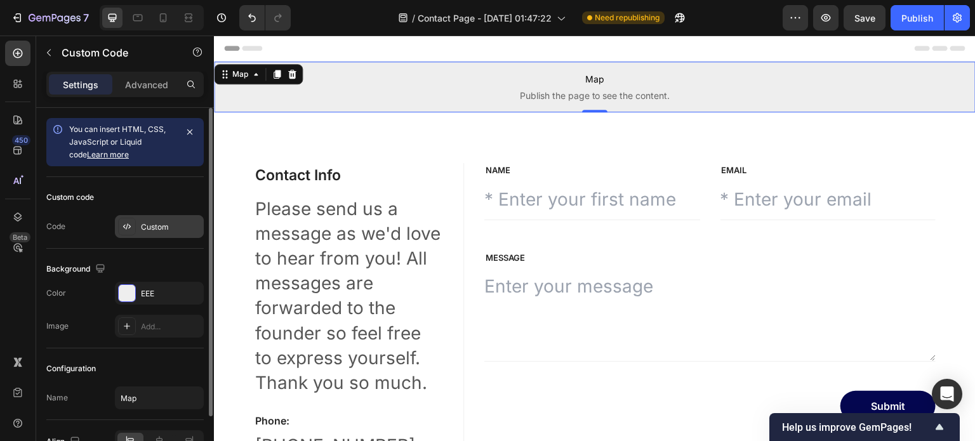
click at [151, 229] on div "Custom" at bounding box center [171, 227] width 60 height 11
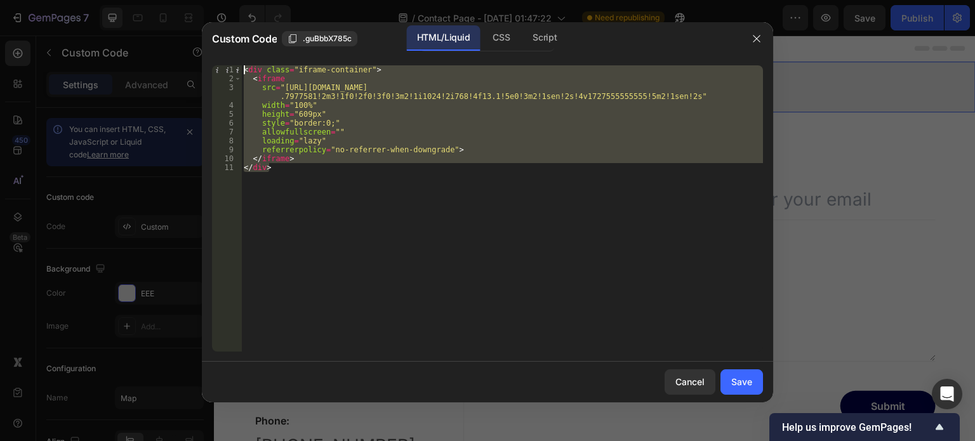
drag, startPoint x: 349, startPoint y: 179, endPoint x: 199, endPoint y: 58, distance: 193.2
click at [199, 58] on div "Custom Code .guBbbX785c HTML/Liquid CSS Script </div> 1 2 3 4 5 6 7 8 9 10 11 <…" at bounding box center [487, 220] width 975 height 441
paste textarea "/div>"
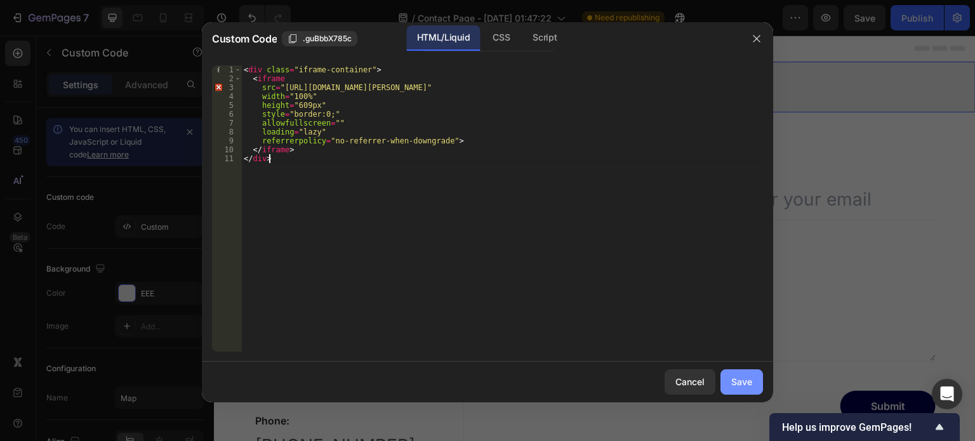
click at [755, 371] on button "Save" at bounding box center [742, 381] width 43 height 25
type textarea "</iframe> </div>"
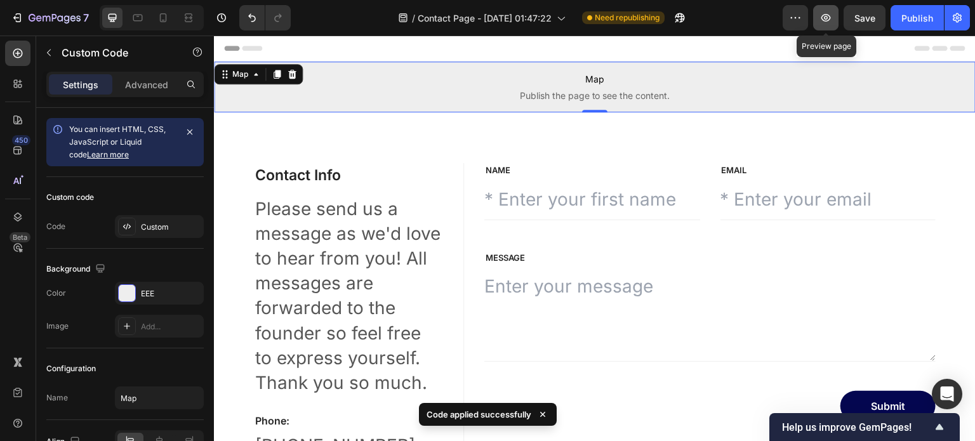
click at [835, 23] on button "button" at bounding box center [825, 17] width 25 height 25
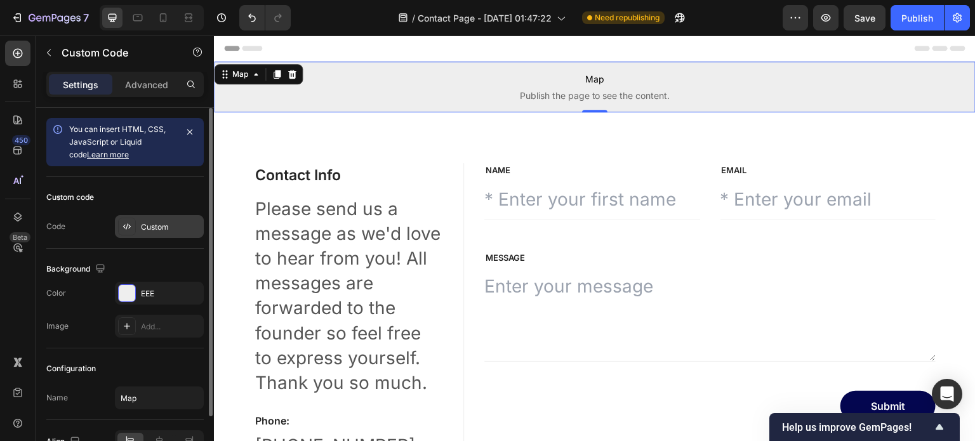
click at [145, 233] on div "Custom" at bounding box center [159, 226] width 89 height 23
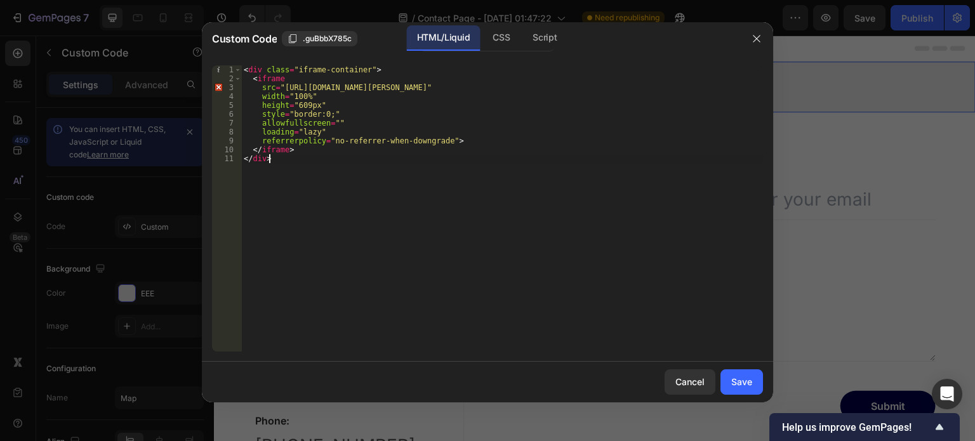
drag, startPoint x: 353, startPoint y: 177, endPoint x: 182, endPoint y: 31, distance: 225.2
click at [182, 31] on div "Custom Code .guBbbX785c HTML/Liquid CSS Script </div> 1 2 3 4 5 6 7 8 9 10 11 <…" at bounding box center [487, 220] width 975 height 441
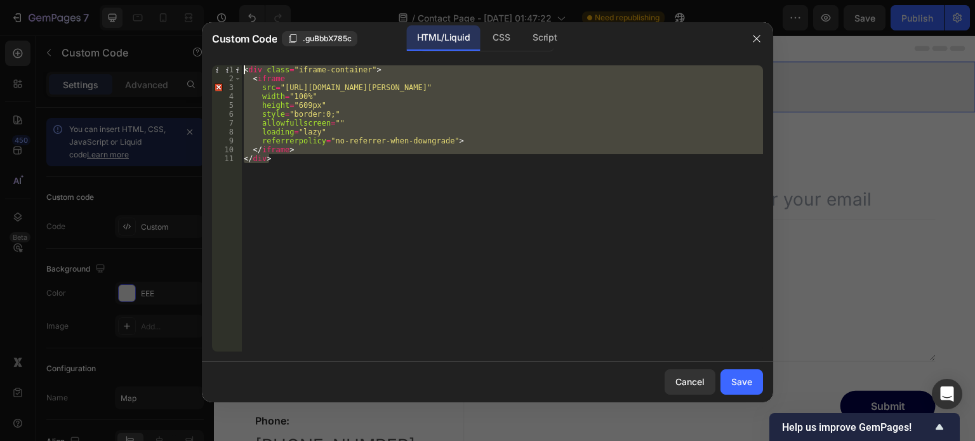
paste textarea "/div>"
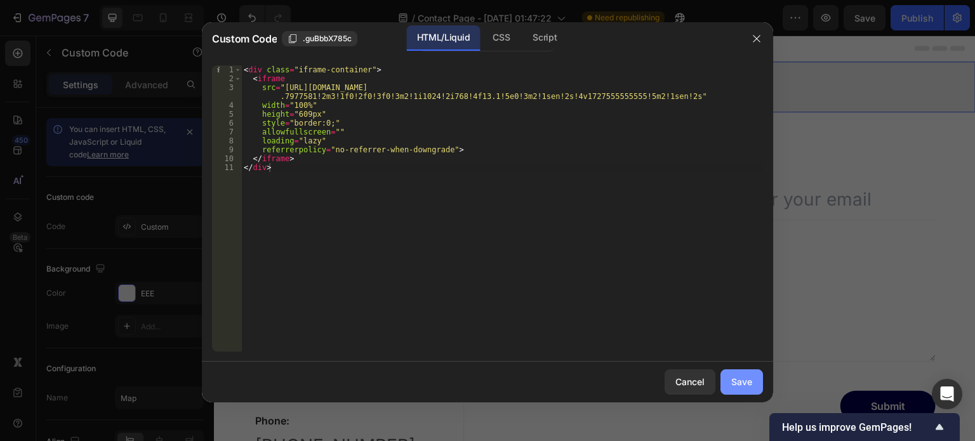
click at [740, 380] on div "Save" at bounding box center [741, 381] width 21 height 13
type textarea "</iframe> </div>"
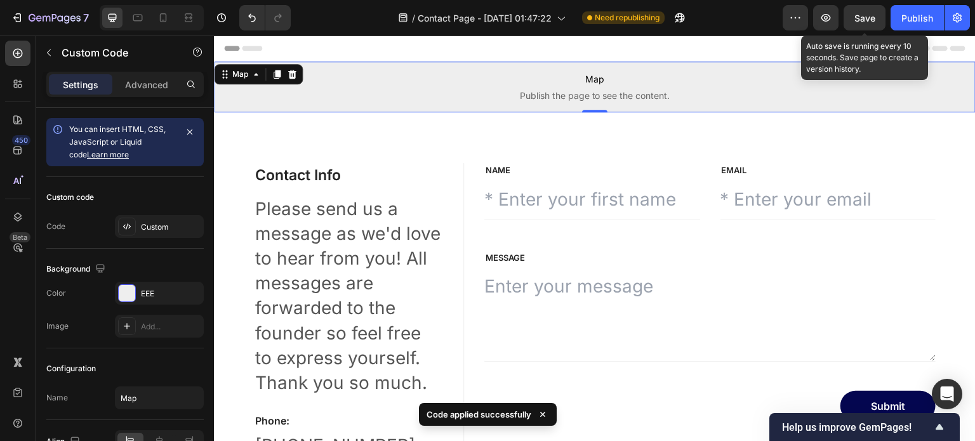
click at [859, 19] on span "Save" at bounding box center [864, 18] width 21 height 11
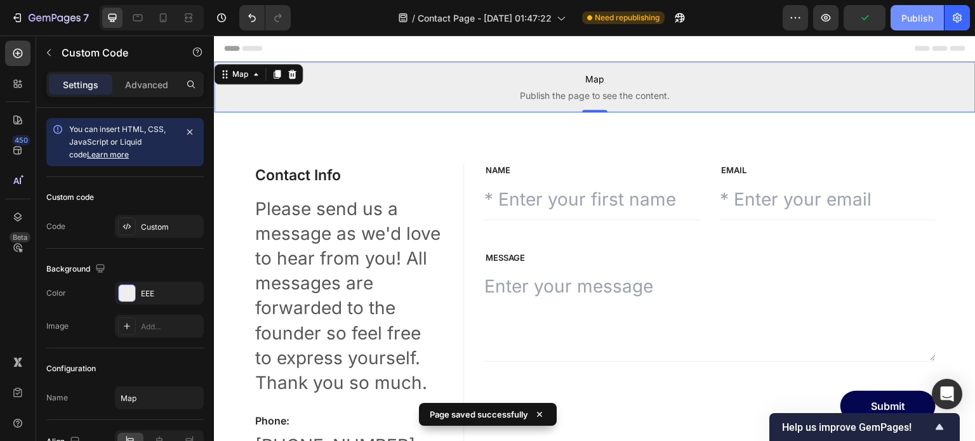
click at [919, 17] on div "Publish" at bounding box center [917, 17] width 32 height 13
